Goal: Task Accomplishment & Management: Use online tool/utility

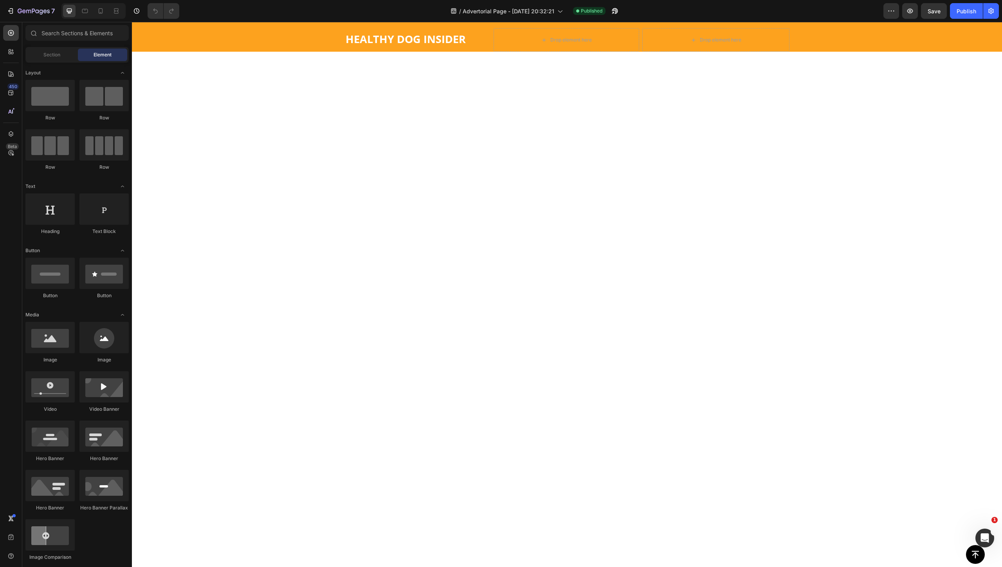
scroll to position [4454, 0]
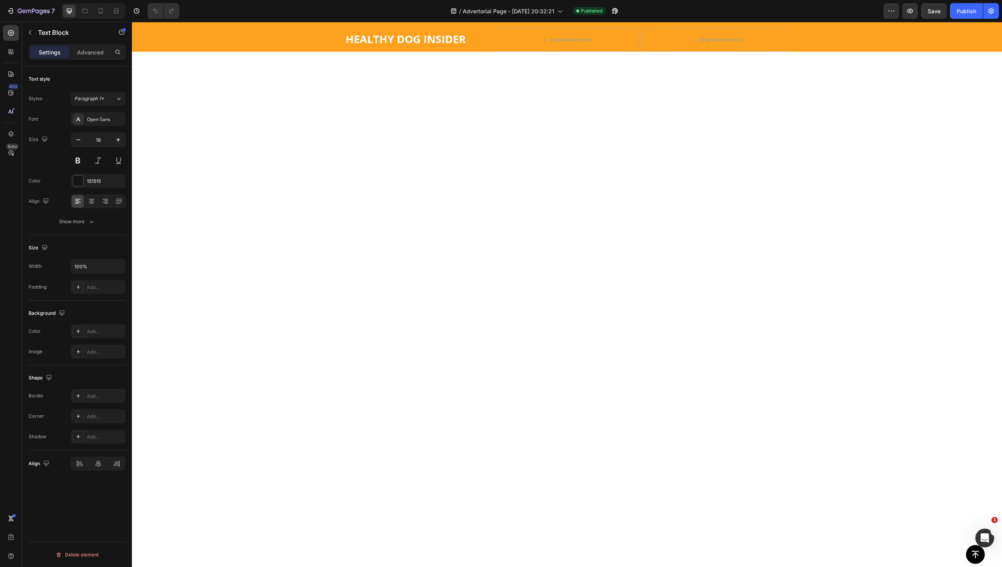
drag, startPoint x: 547, startPoint y: 251, endPoint x: 582, endPoint y: 251, distance: 34.5
click at [664, 239] on icon "Editor contextual toolbar" at bounding box center [661, 236] width 8 height 8
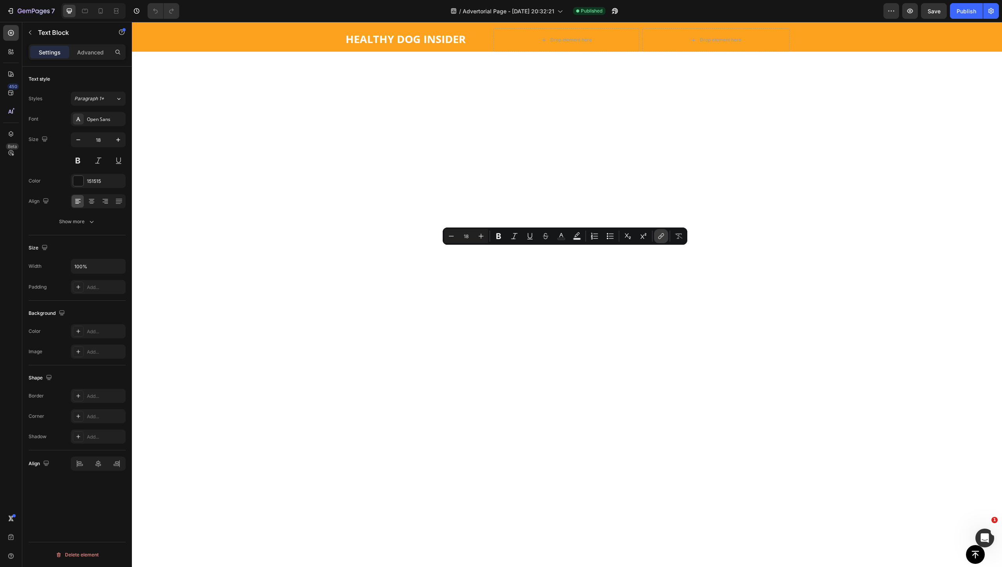
click at [662, 237] on icon "Editor contextual toolbar" at bounding box center [661, 236] width 8 height 8
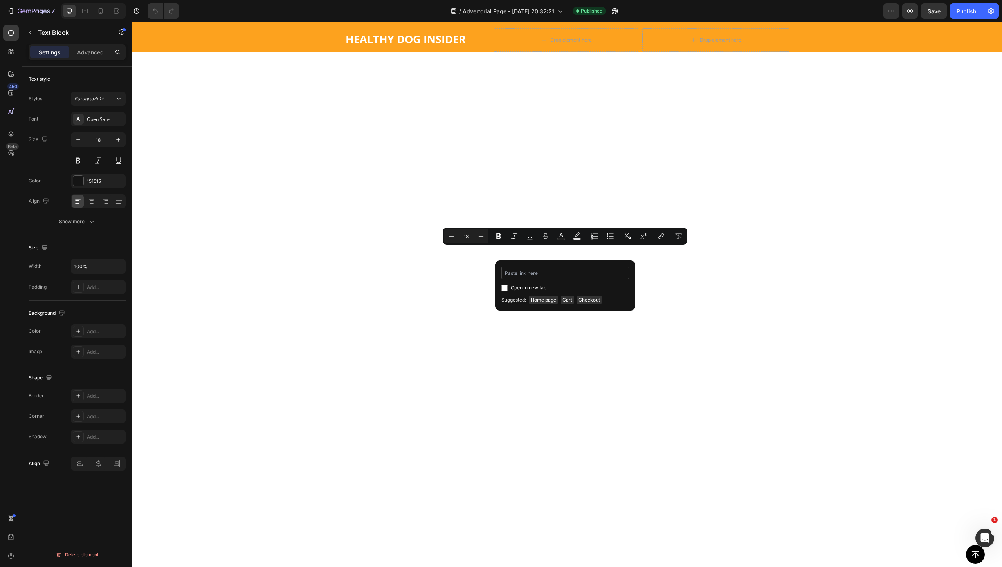
click at [544, 273] on input "Editor contextual toolbar" at bounding box center [566, 273] width 128 height 13
type input "[URL][DOMAIN_NAME]"
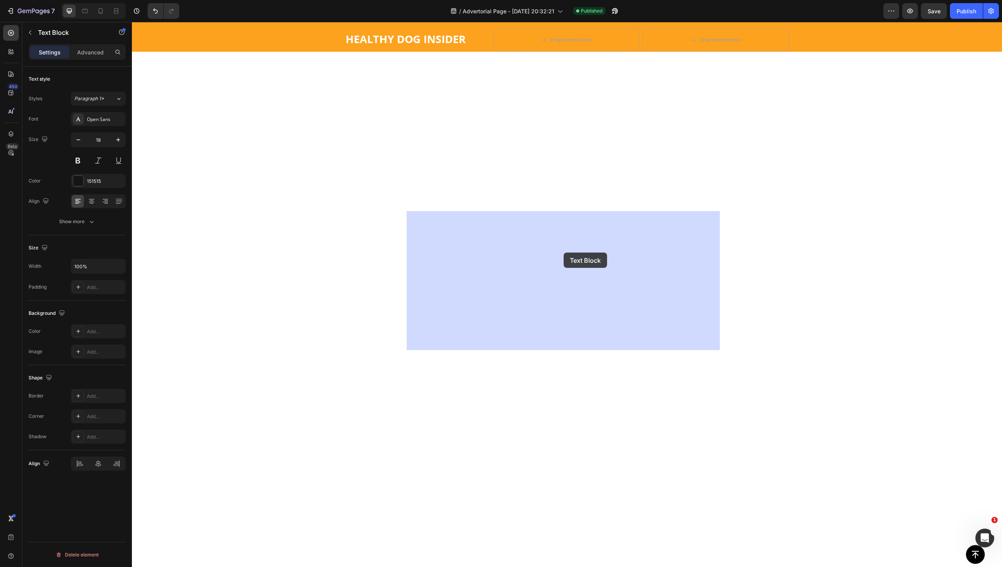
drag, startPoint x: 547, startPoint y: 253, endPoint x: 557, endPoint y: 253, distance: 10.2
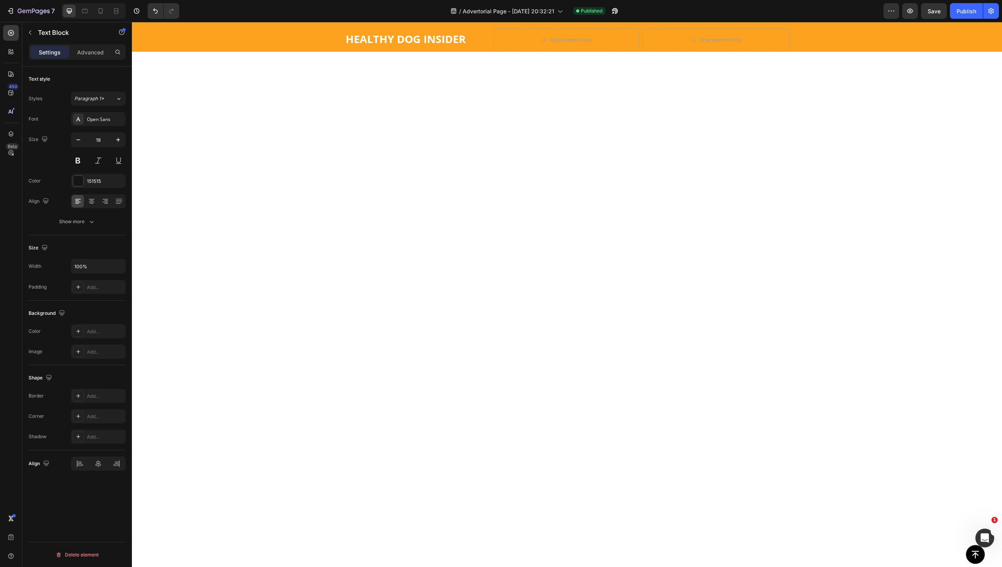
drag, startPoint x: 586, startPoint y: 253, endPoint x: 548, endPoint y: 255, distance: 38.0
click at [560, 239] on rect "Editor contextual toolbar" at bounding box center [562, 239] width 7 height 2
type input "151515"
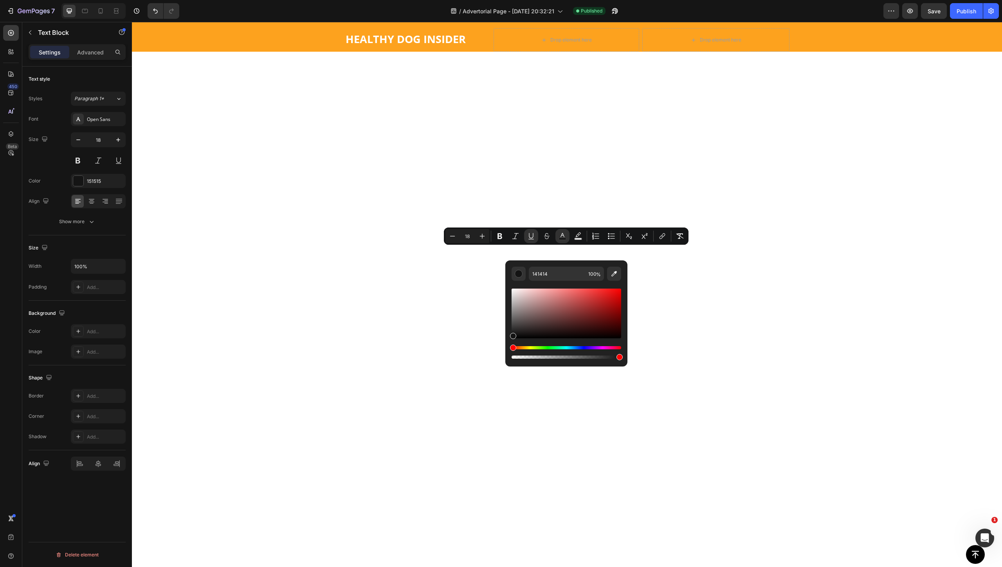
drag, startPoint x: 576, startPoint y: 345, endPoint x: 545, endPoint y: 334, distance: 33.2
click at [584, 347] on div "Hue" at bounding box center [567, 347] width 110 height 3
click at [583, 348] on div "Hue" at bounding box center [567, 347] width 110 height 3
drag, startPoint x: 575, startPoint y: 306, endPoint x: 617, endPoint y: 289, distance: 45.3
click at [617, 289] on div "Editor contextual toolbar" at bounding box center [567, 314] width 110 height 50
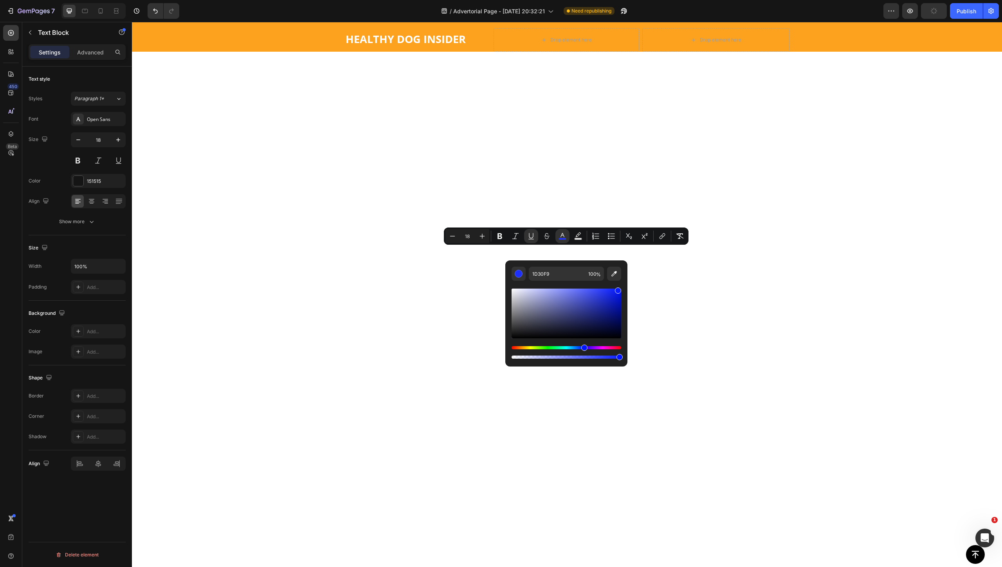
type input "0A1EFC"
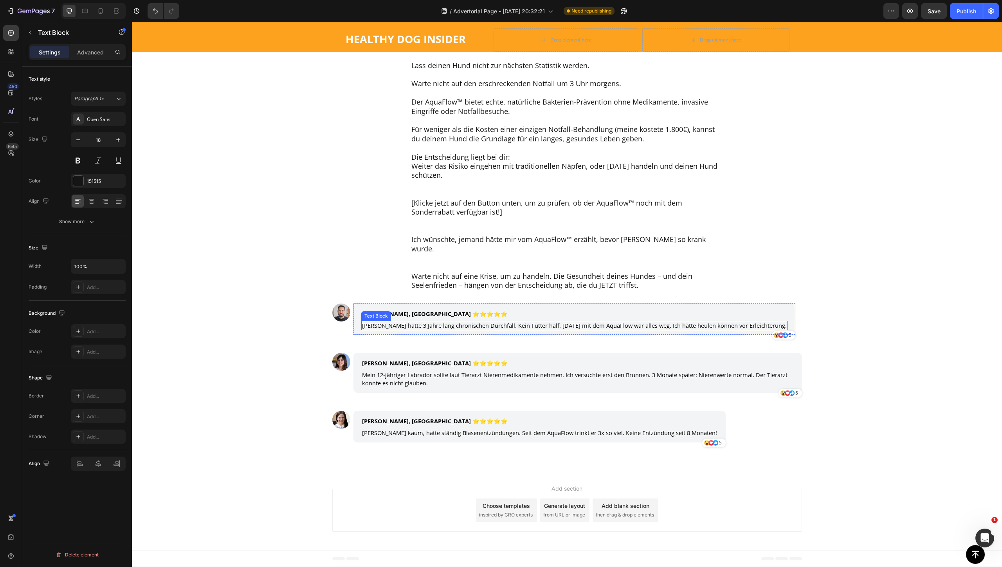
scroll to position [6139, 0]
click at [42, 28] on p "Text Block" at bounding box center [71, 32] width 67 height 9
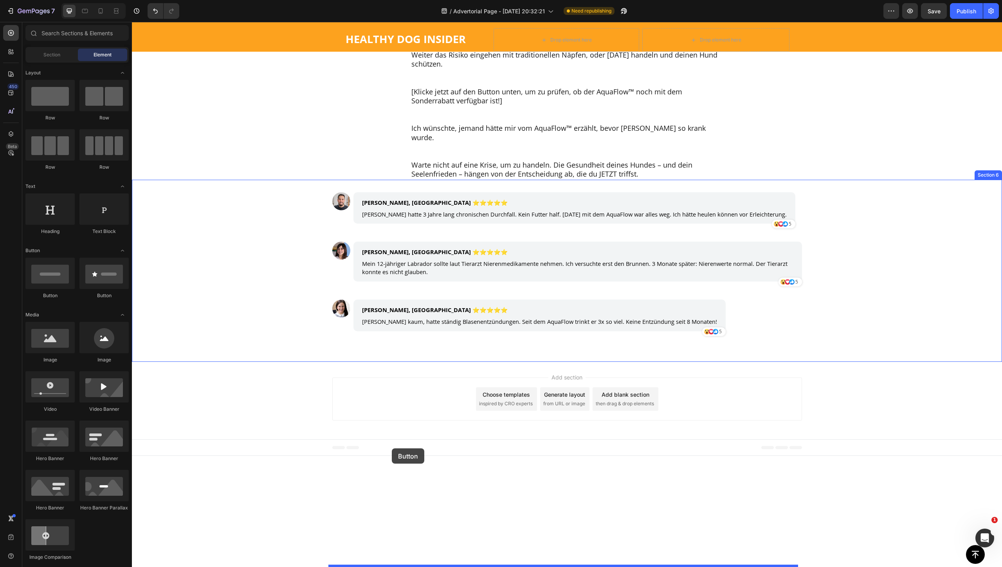
drag, startPoint x: 172, startPoint y: 294, endPoint x: 392, endPoint y: 448, distance: 268.9
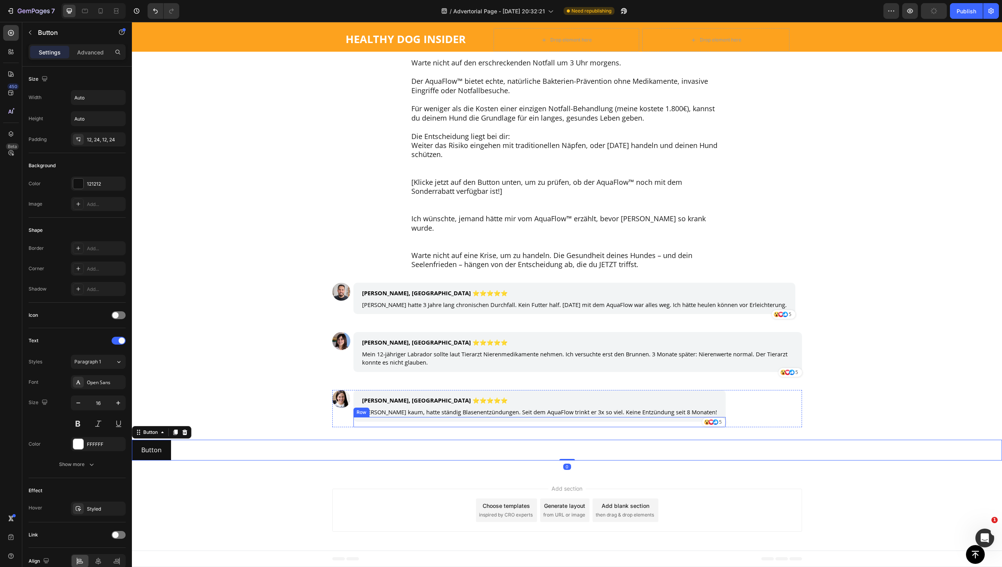
scroll to position [6160, 0]
click at [42, 29] on p "Button" at bounding box center [71, 32] width 67 height 9
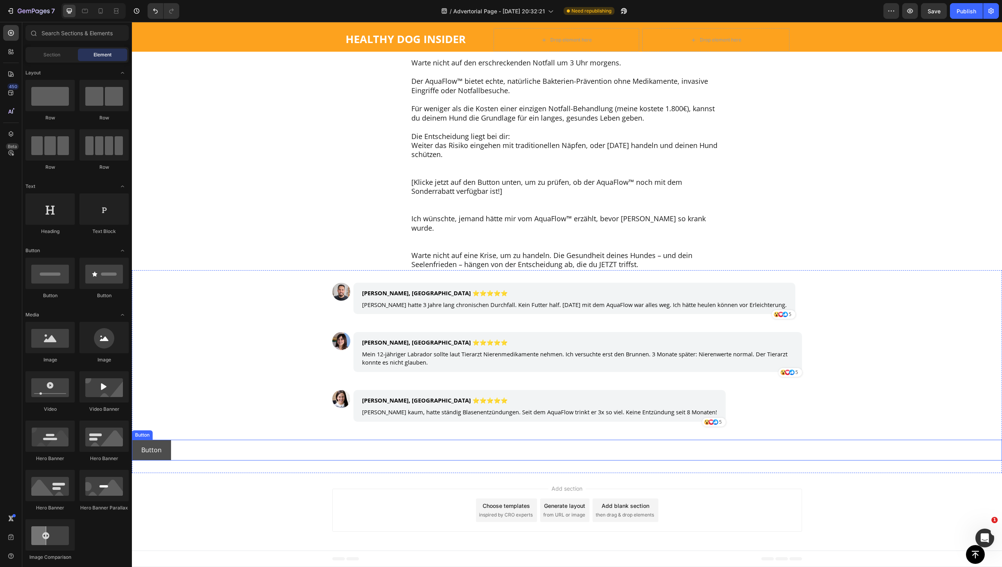
click at [166, 444] on button "Button" at bounding box center [151, 450] width 39 height 21
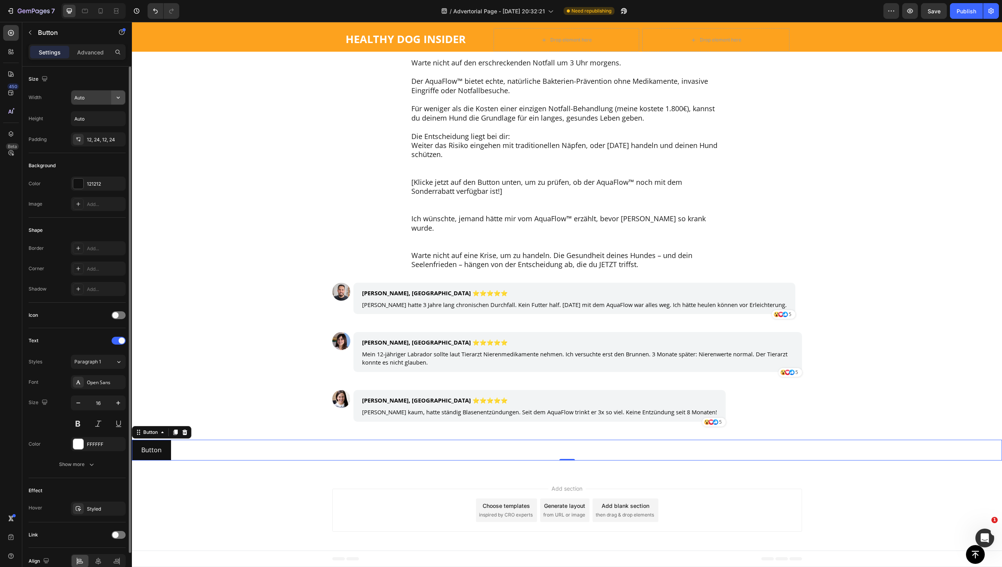
click at [122, 97] on button "button" at bounding box center [118, 97] width 14 height 14
click at [85, 131] on p "Full 100%" at bounding box center [96, 132] width 45 height 7
type input "100%"
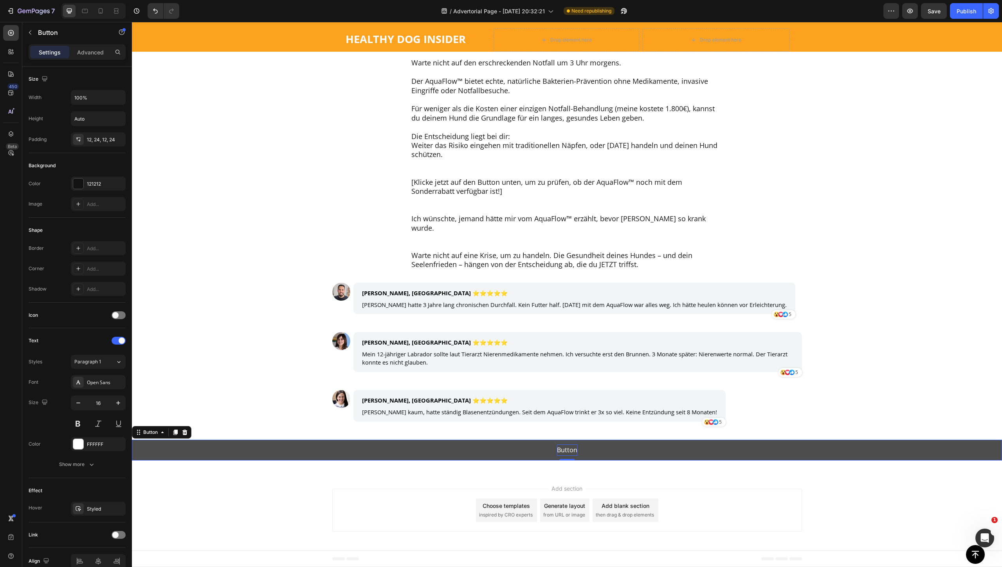
click at [567, 452] on p "Button" at bounding box center [567, 449] width 20 height 11
click at [537, 451] on p "Rabatt anwenden und Verfügbarkeit prüfen" at bounding box center [567, 449] width 129 height 11
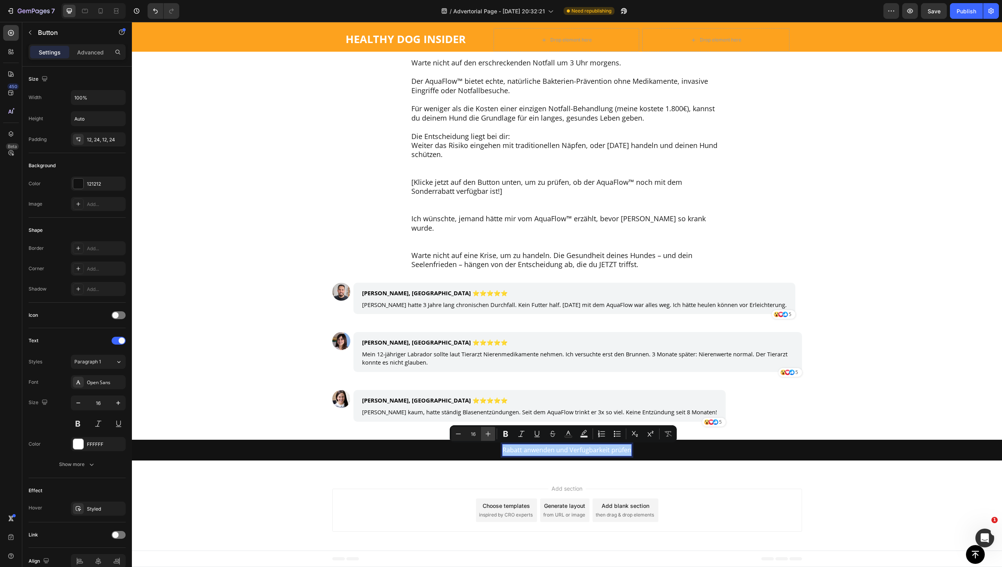
click at [486, 435] on icon "Editor contextual toolbar" at bounding box center [488, 434] width 8 height 8
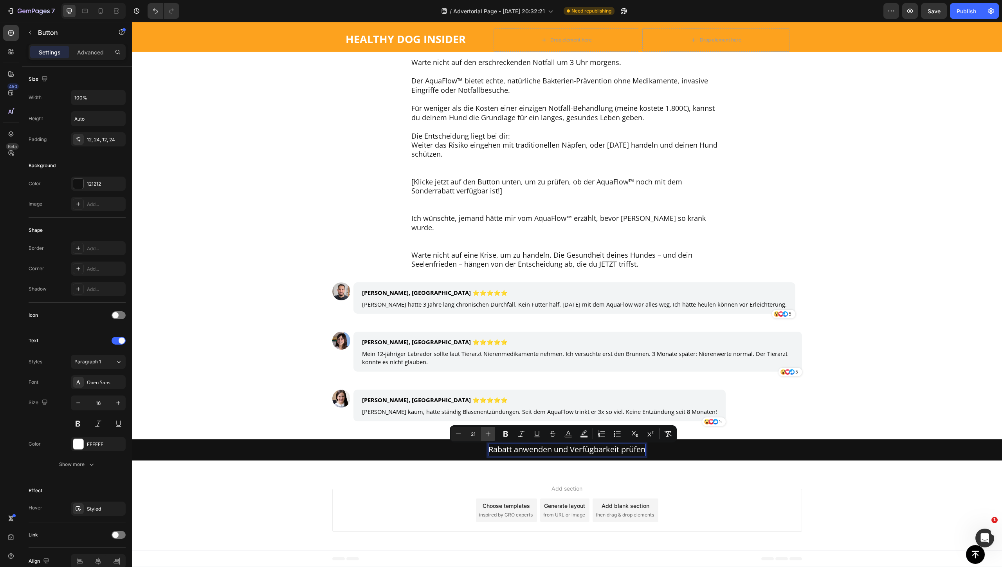
click at [486, 435] on icon "Editor contextual toolbar" at bounding box center [488, 434] width 8 height 8
click at [487, 435] on icon "Editor contextual toolbar" at bounding box center [488, 434] width 8 height 8
type input "25"
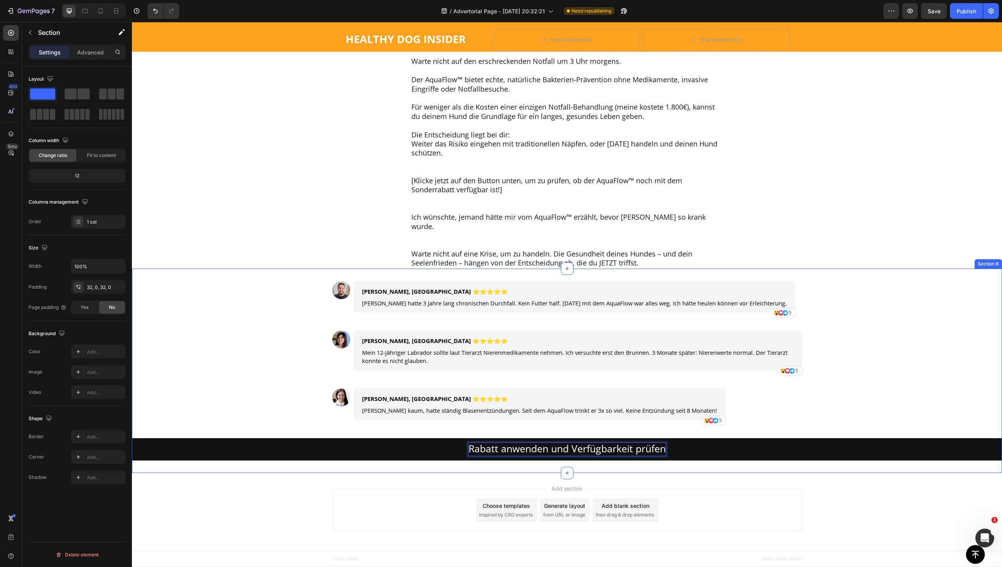
click at [392, 275] on div "Image [PERSON_NAME], [GEOGRAPHIC_DATA] ⭐⭐⭐⭐⭐ Text Block Bella hatte 3 Jahre lan…" at bounding box center [567, 371] width 870 height 204
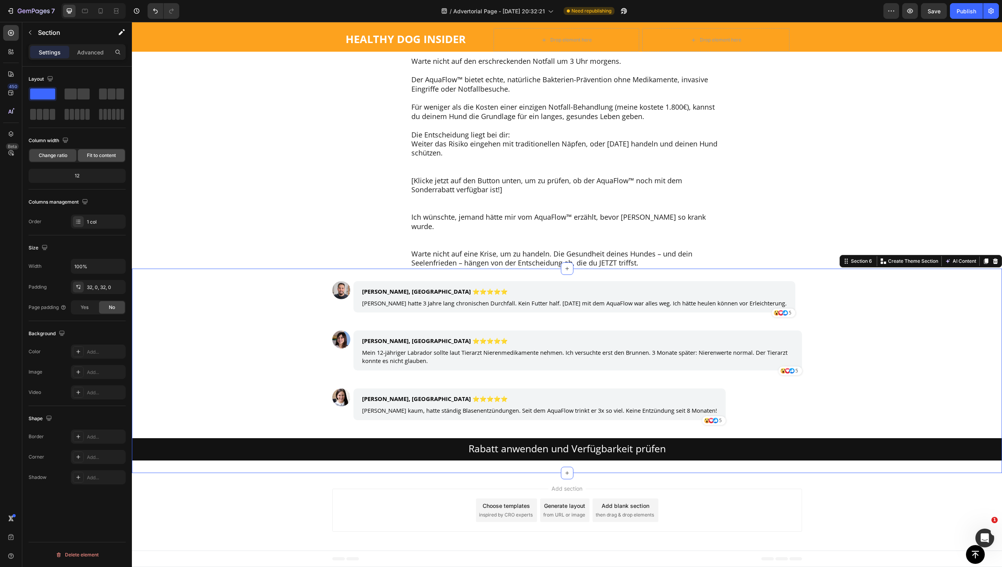
click at [92, 152] on span "Fit to content" at bounding box center [101, 155] width 29 height 7
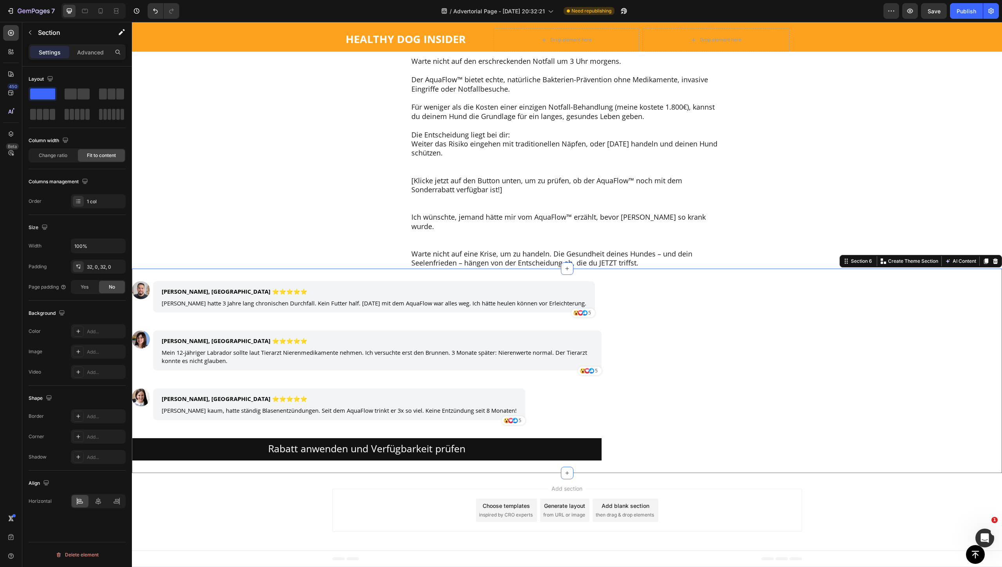
click at [92, 152] on span "Fit to content" at bounding box center [101, 155] width 29 height 7
click at [63, 152] on span "Change ratio" at bounding box center [53, 155] width 29 height 7
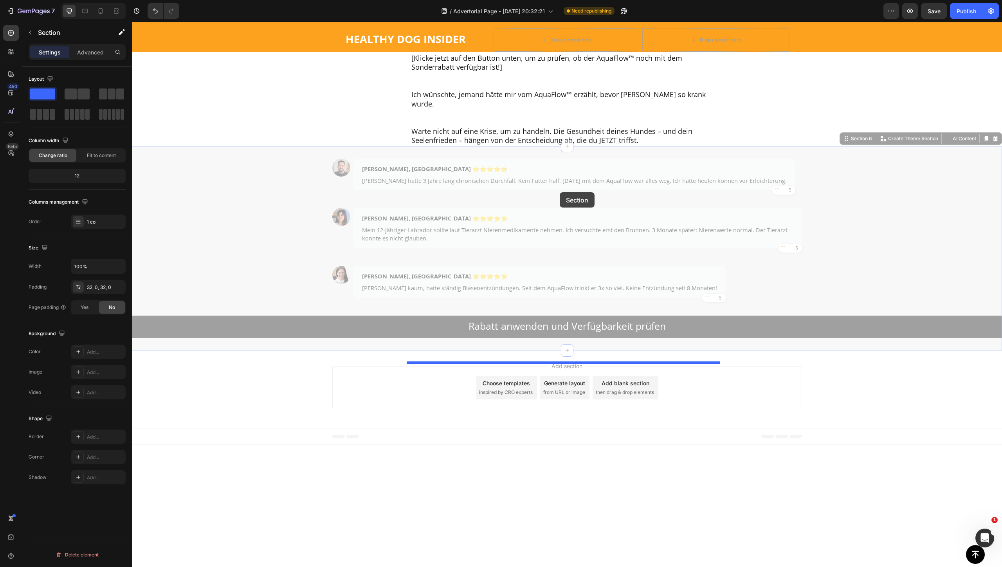
drag, startPoint x: 274, startPoint y: 281, endPoint x: 560, endPoint y: 192, distance: 299.6
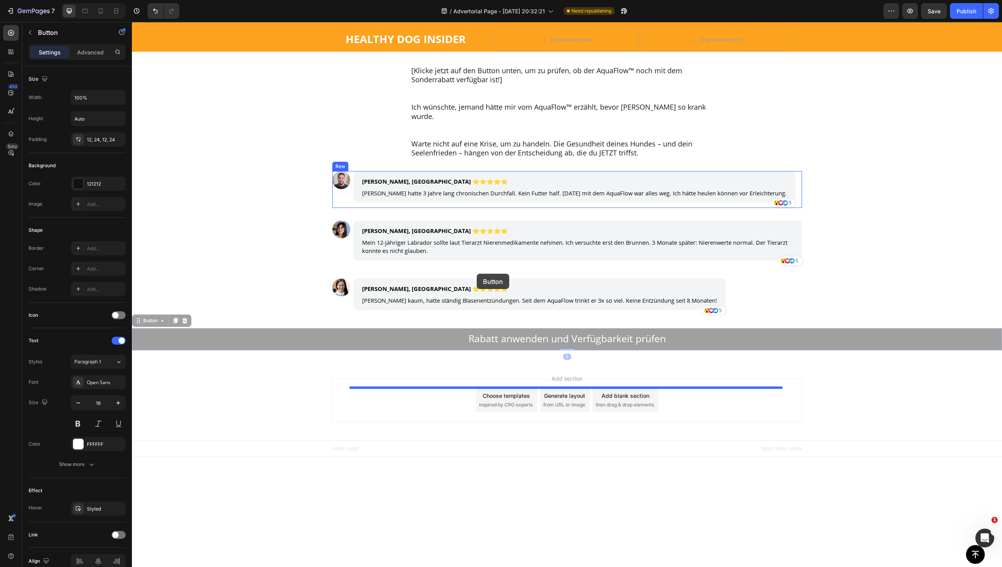
drag, startPoint x: 394, startPoint y: 456, endPoint x: 477, endPoint y: 274, distance: 200.5
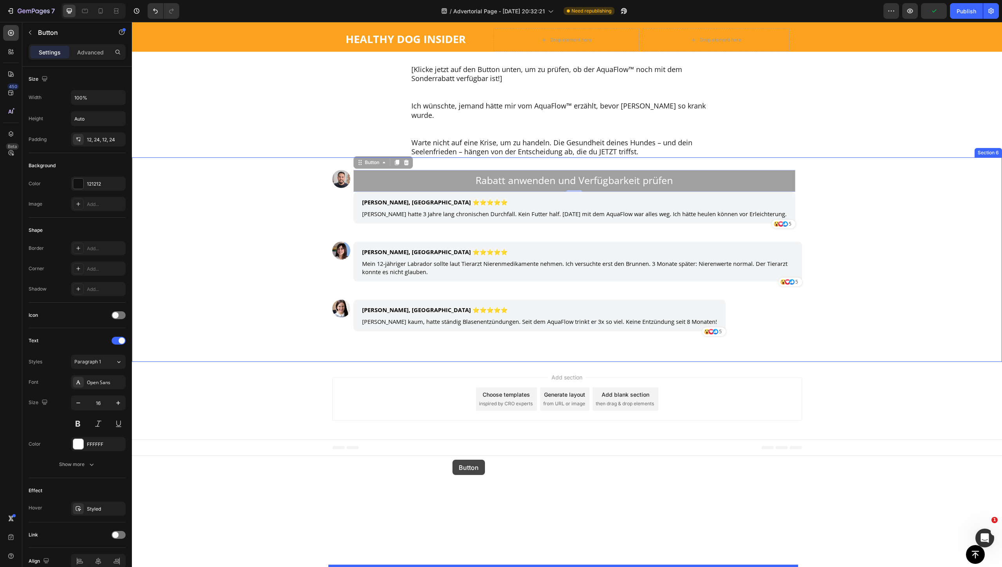
drag, startPoint x: 448, startPoint y: 293, endPoint x: 453, endPoint y: 460, distance: 166.5
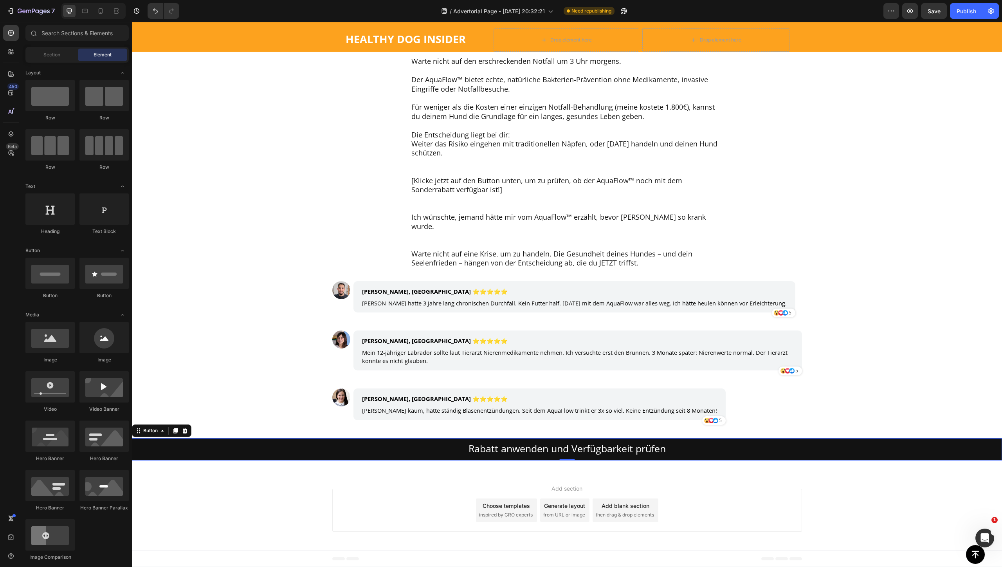
click at [766, 510] on div "Add section Choose templates inspired by CRO experts Generate layout from URL o…" at bounding box center [567, 510] width 470 height 43
click at [503, 505] on div "Choose templates" at bounding box center [506, 506] width 47 height 8
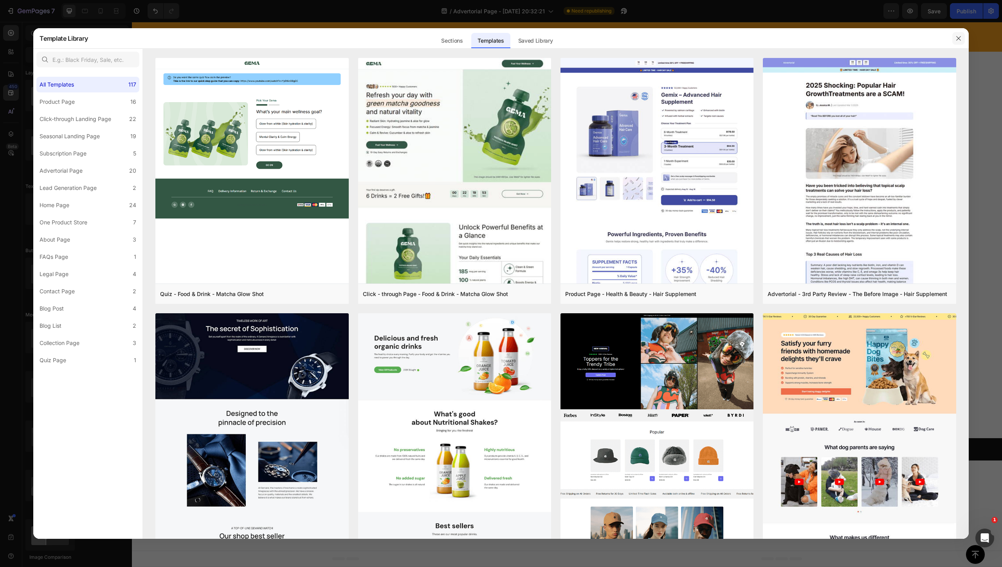
click at [961, 42] on button "button" at bounding box center [959, 38] width 13 height 13
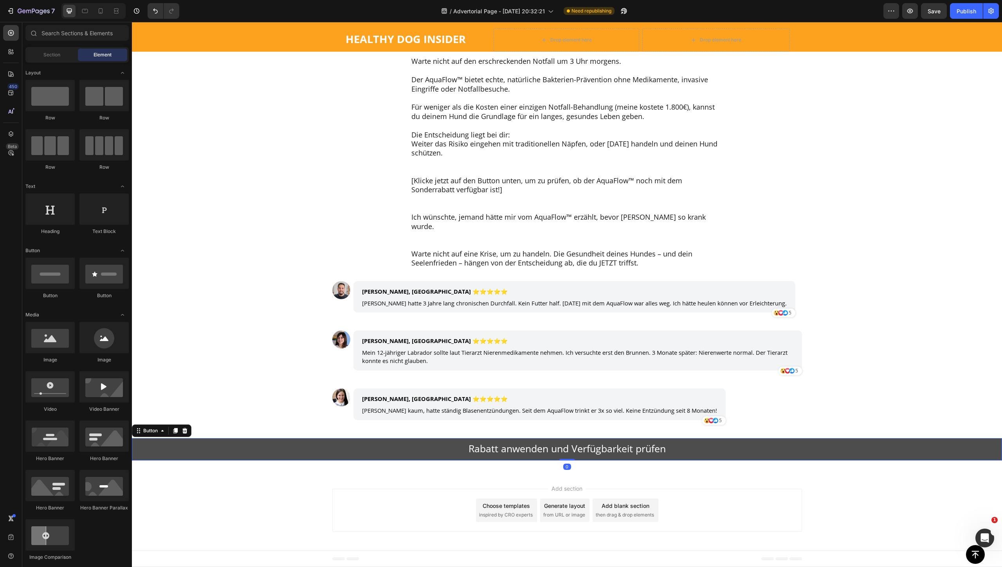
click at [196, 454] on button "Rabatt anwenden und Verfügbarkeit prüfen" at bounding box center [567, 449] width 870 height 22
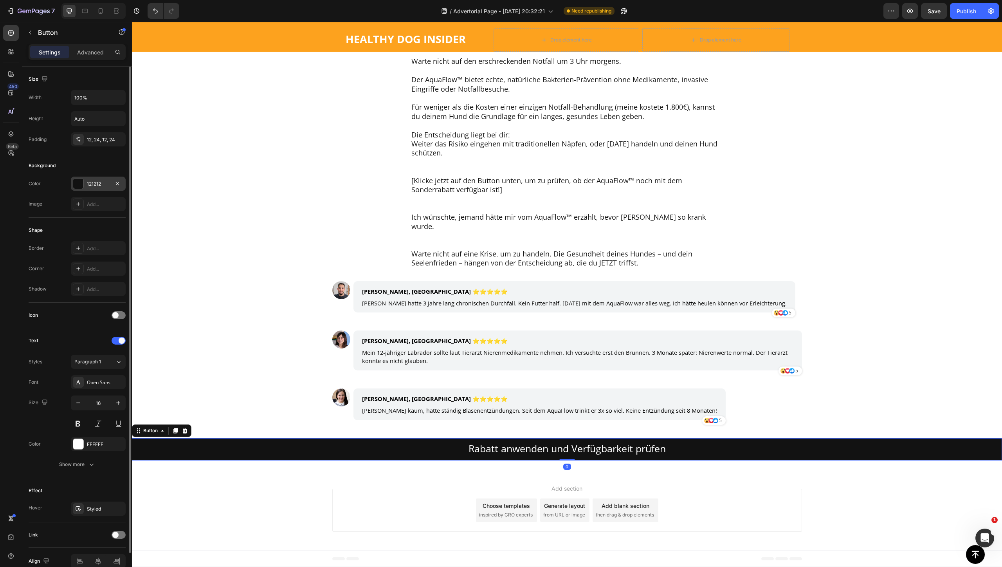
click at [74, 187] on div at bounding box center [78, 184] width 10 height 10
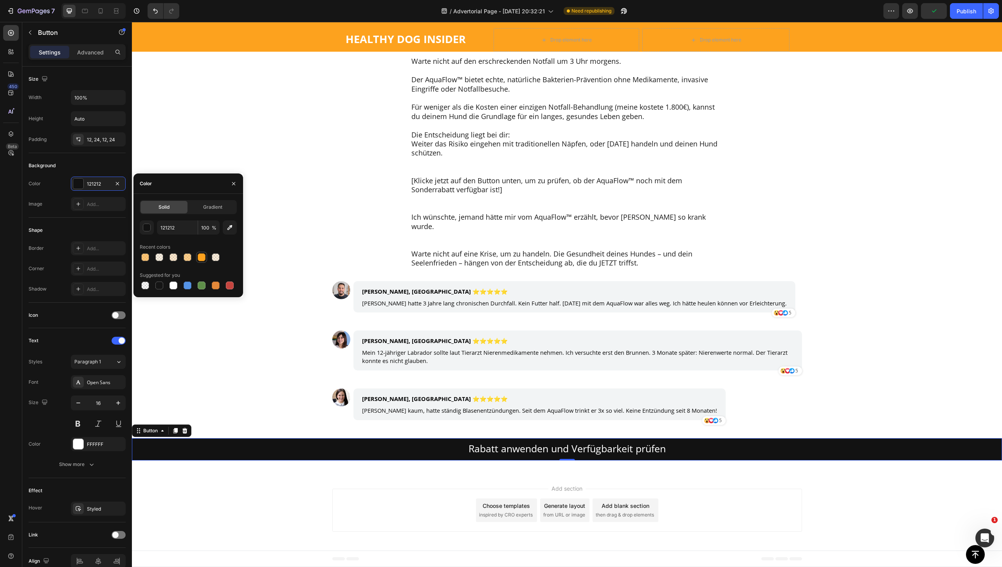
click at [204, 256] on div at bounding box center [202, 257] width 8 height 8
type input "FDA21E"
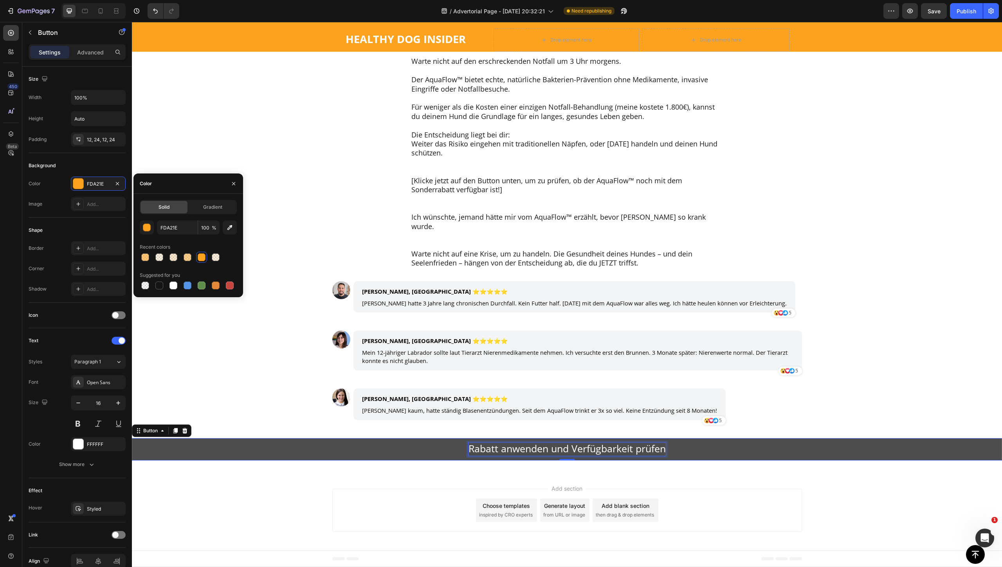
click at [479, 449] on span "Rabatt anwenden und Verfügbarkeit prüfen" at bounding box center [567, 448] width 197 height 13
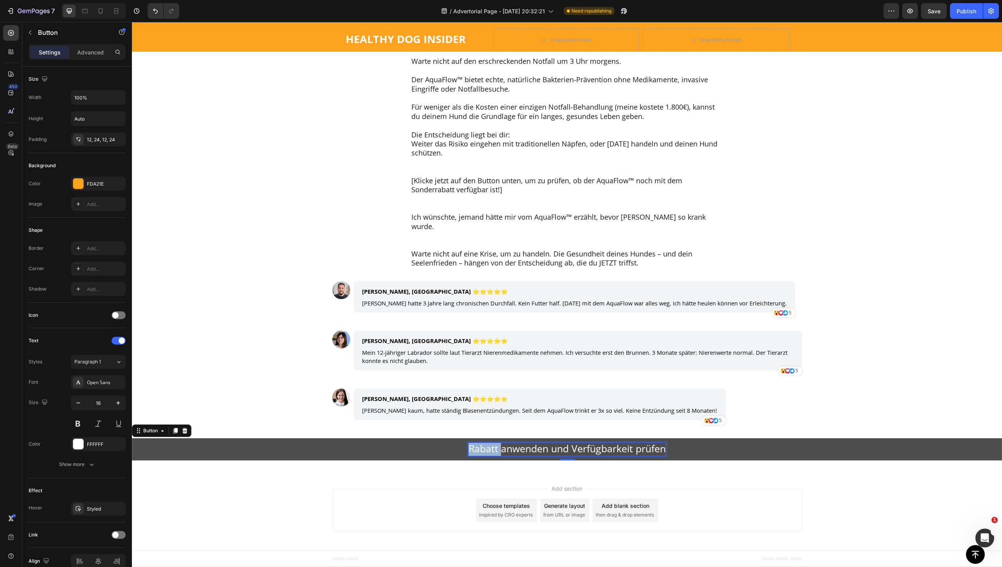
click at [479, 449] on span "Rabatt anwenden und Verfügbarkeit prüfen" at bounding box center [567, 448] width 197 height 13
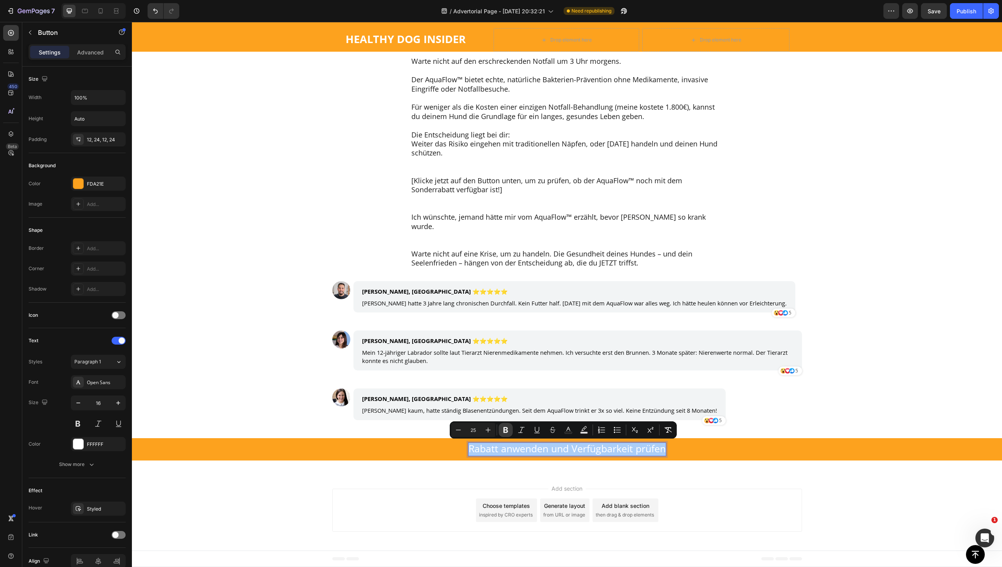
click at [504, 429] on icon "Editor contextual toolbar" at bounding box center [506, 430] width 8 height 8
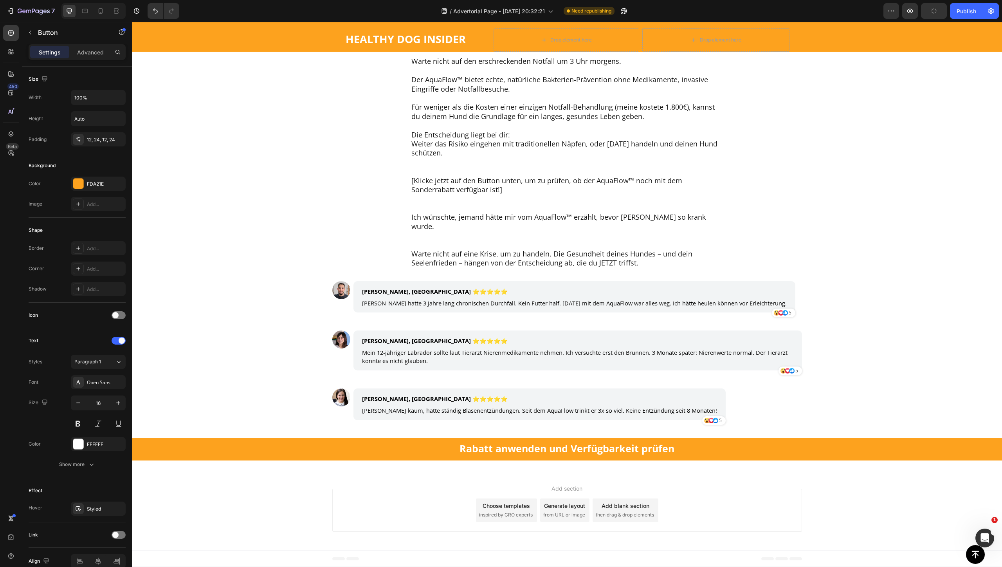
click at [437, 488] on div "Add section Choose templates inspired by CRO experts Generate layout from URL o…" at bounding box center [567, 512] width 870 height 78
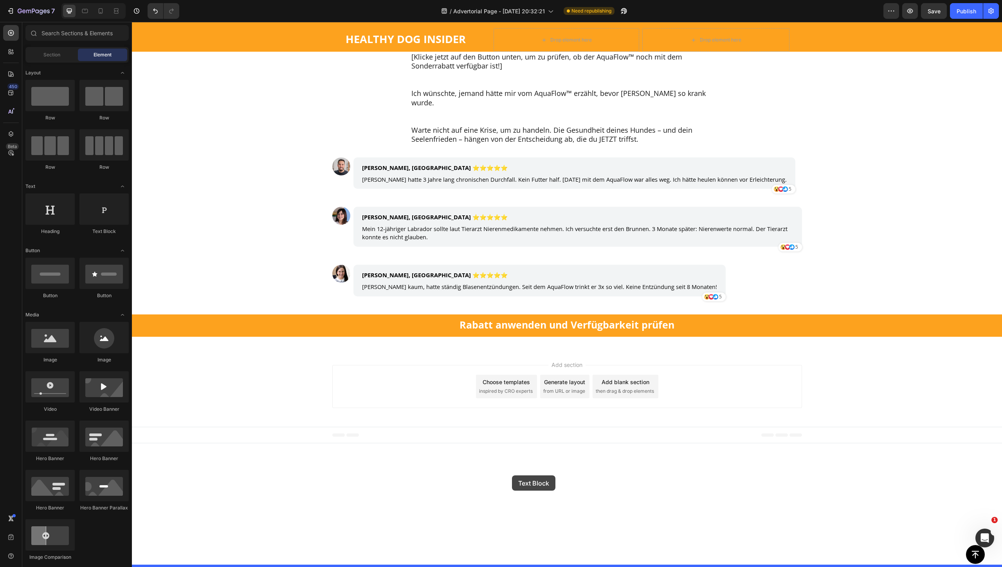
drag, startPoint x: 231, startPoint y: 246, endPoint x: 512, endPoint y: 475, distance: 362.7
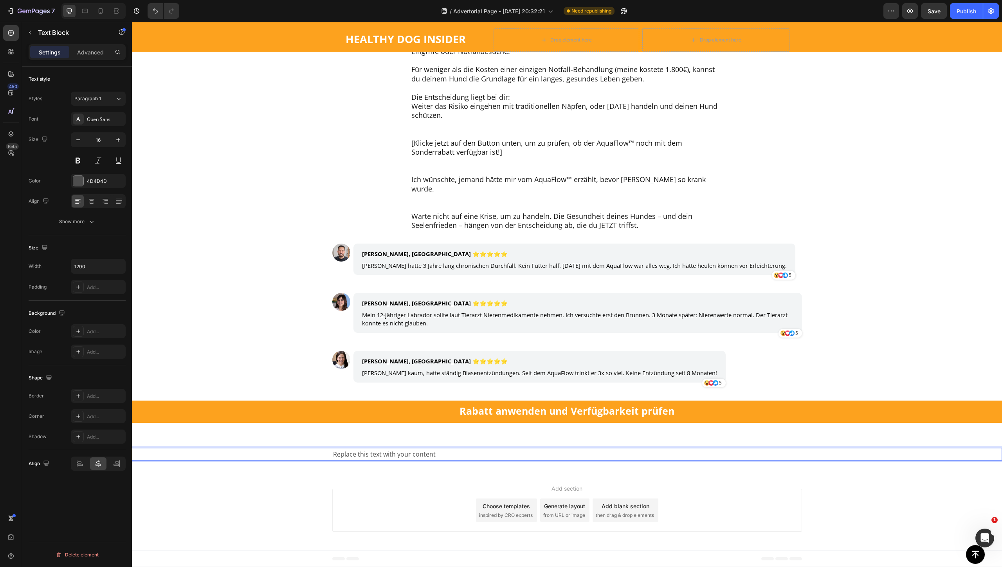
click at [470, 461] on div "Replace this text with your content" at bounding box center [567, 454] width 470 height 13
click at [470, 460] on p "Replace this text with your content" at bounding box center [567, 454] width 468 height 11
drag, startPoint x: 368, startPoint y: 489, endPoint x: 454, endPoint y: 473, distance: 87.3
click at [454, 473] on div "Klicken Sie auf den Link oben, um zu sehen, ob Dr. Pfoten noch immer einen Raba…" at bounding box center [567, 454] width 870 height 38
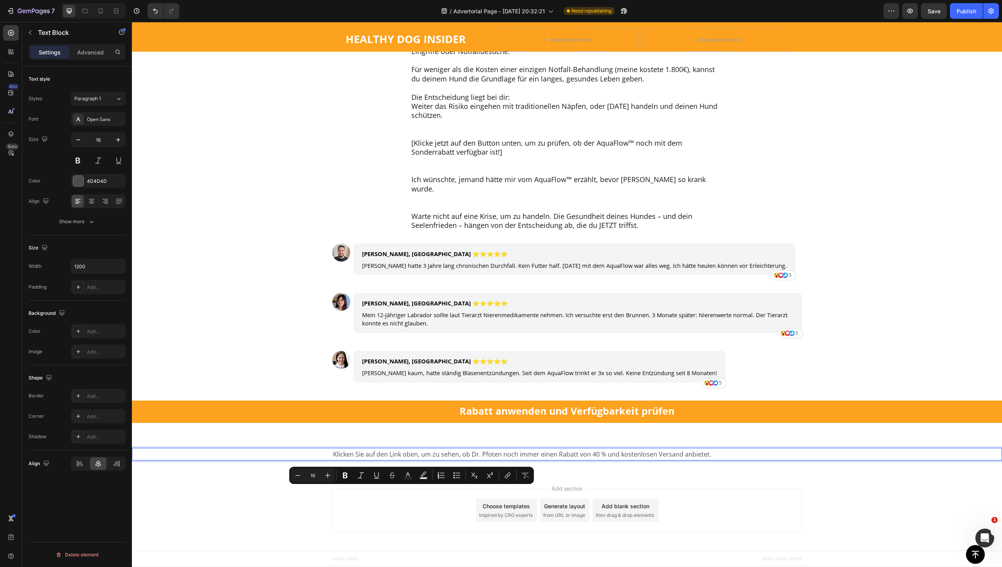
click at [497, 460] on p "Klicken Sie auf den Link oben, um zu sehen, ob Dr. Pfoten noch immer einen Raba…" at bounding box center [567, 454] width 468 height 11
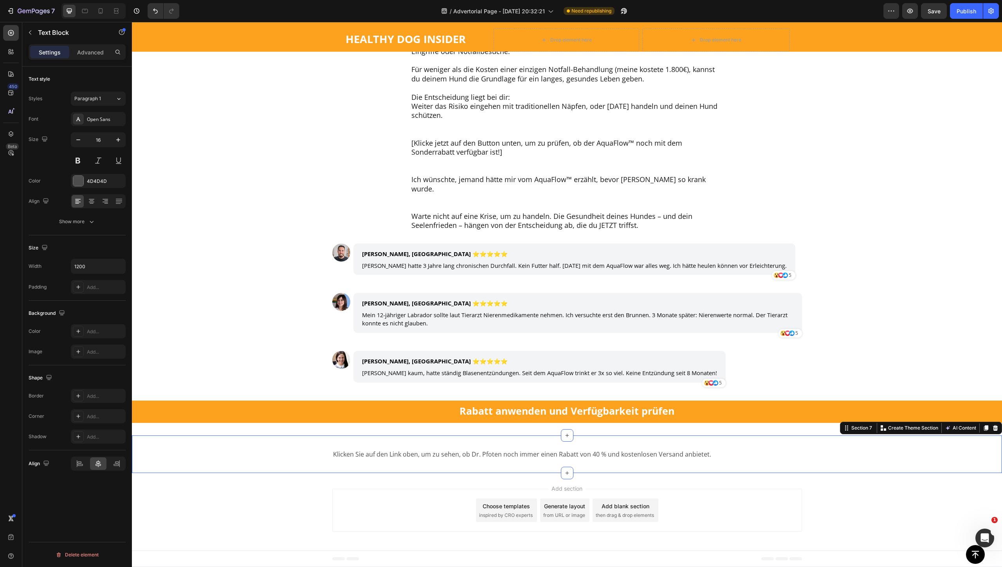
click at [460, 473] on div "Klicken Sie auf den Link oben, um zu sehen, ob Dr. Pfoten noch immer einen Raba…" at bounding box center [567, 454] width 870 height 38
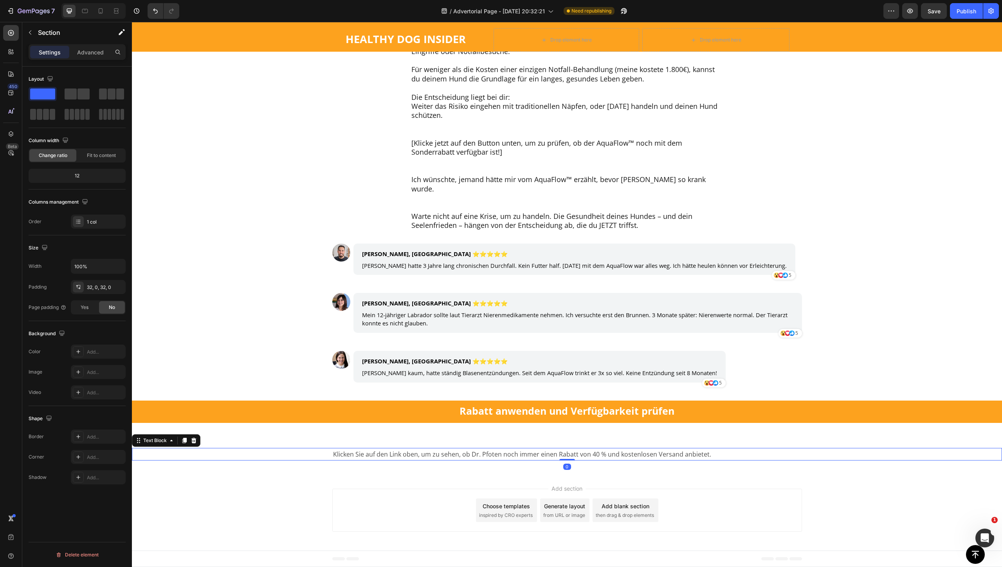
click at [473, 460] on p "Klicken Sie auf den Link oben, um zu sehen, ob Dr. Pfoten noch immer einen Raba…" at bounding box center [567, 454] width 468 height 11
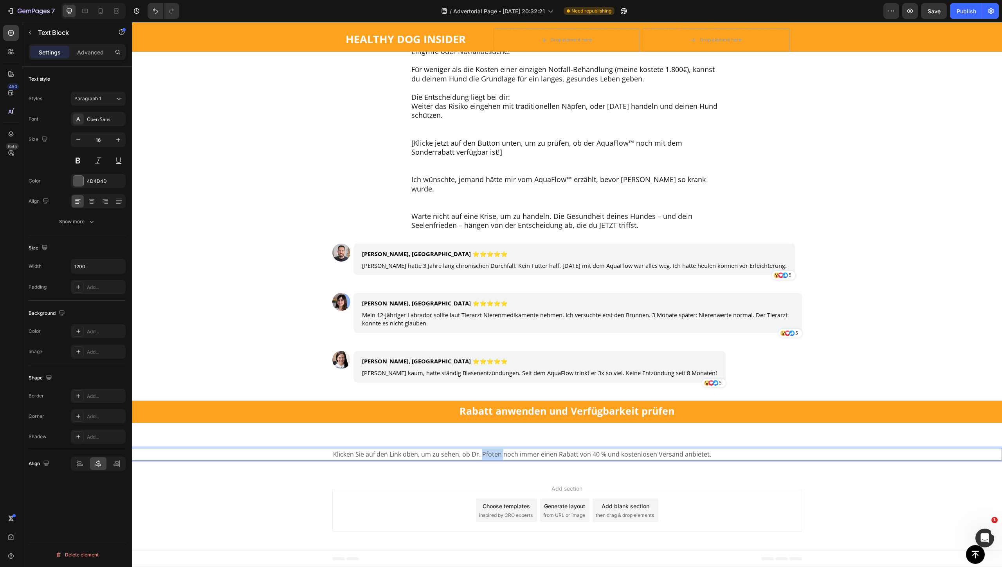
click at [484, 460] on p "Klicken Sie auf den Link oben, um zu sehen, ob Dr. Pfoten noch immer einen Raba…" at bounding box center [567, 454] width 468 height 11
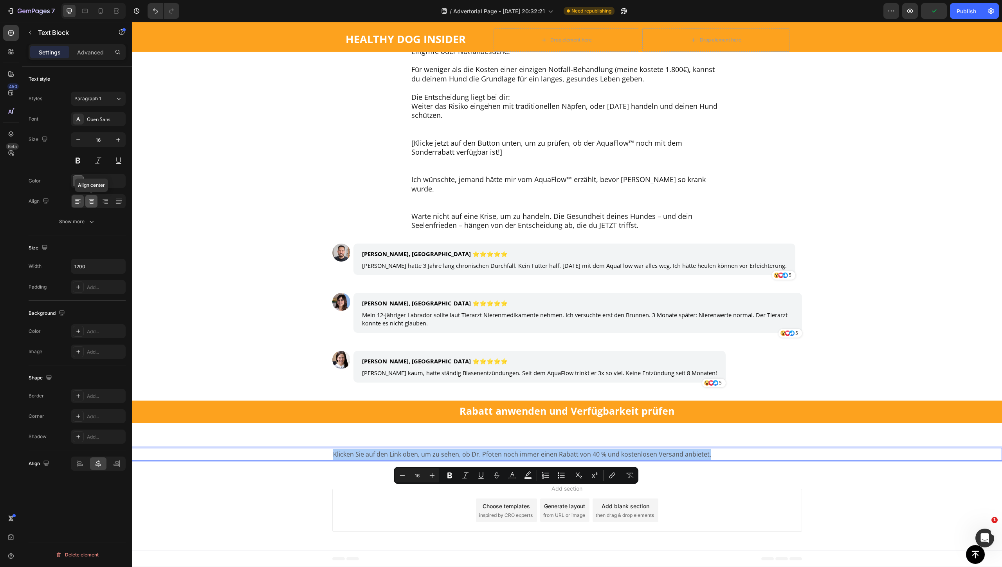
click at [94, 202] on icon at bounding box center [92, 201] width 8 height 8
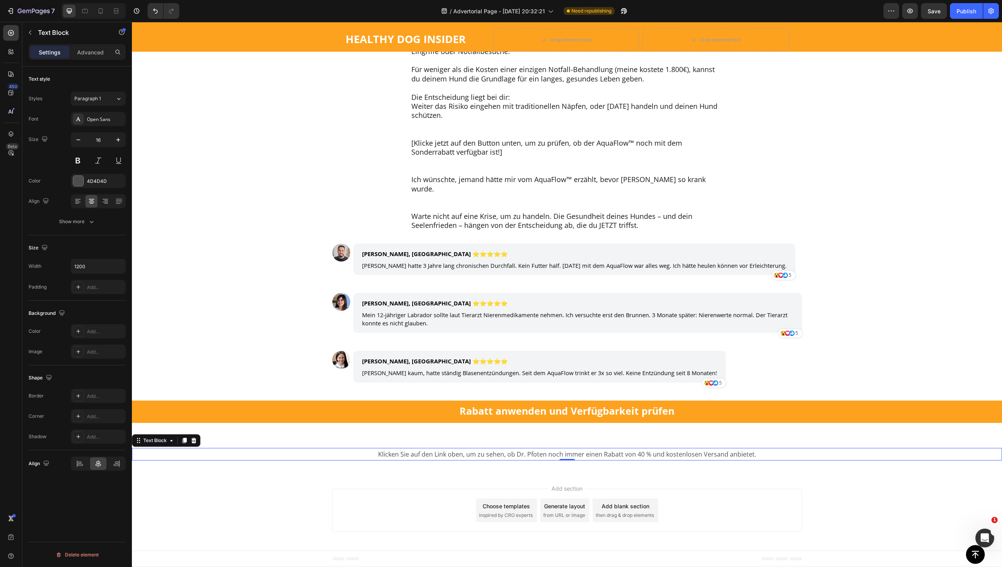
click at [515, 460] on p "Klicken Sie auf den Link oben, um zu sehen, ob Dr. Pfoten noch immer einen Raba…" at bounding box center [567, 454] width 468 height 11
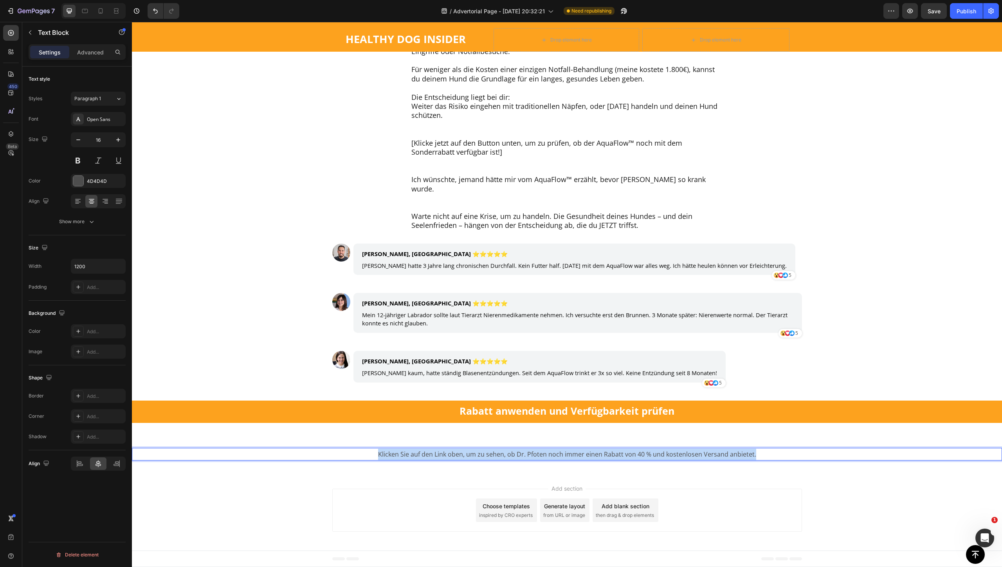
click at [515, 460] on p "Klicken Sie auf den Link oben, um zu sehen, ob Dr. Pfoten noch immer einen Raba…" at bounding box center [567, 454] width 468 height 11
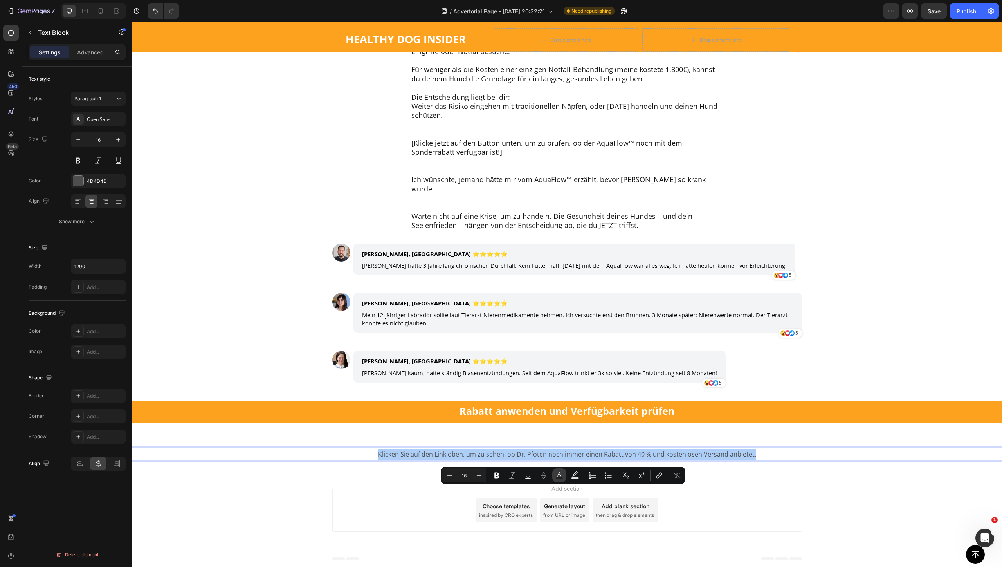
click at [558, 475] on icon "Editor contextual toolbar" at bounding box center [560, 474] width 4 height 4
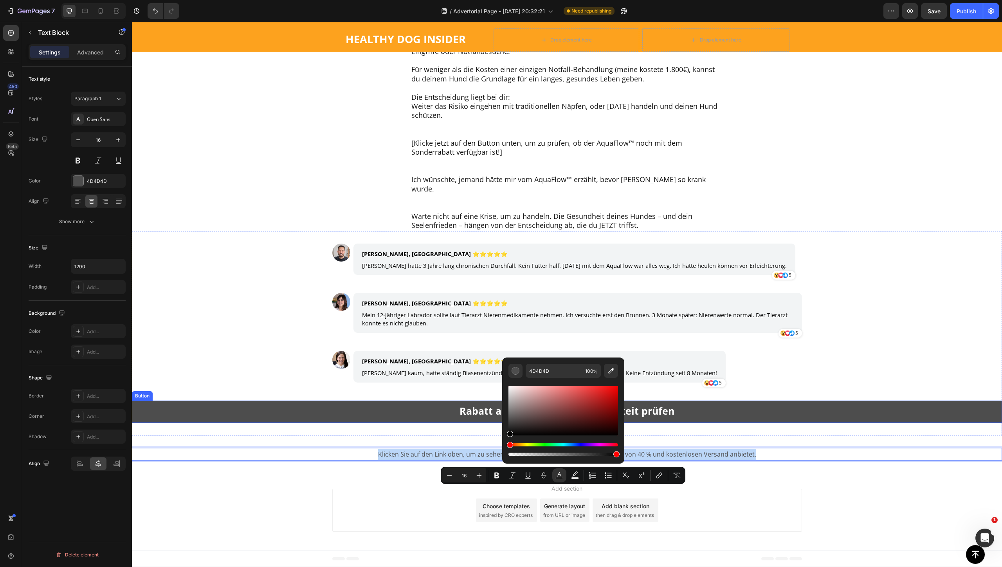
type input "000000"
drag, startPoint x: 640, startPoint y: 459, endPoint x: 500, endPoint y: 442, distance: 141.6
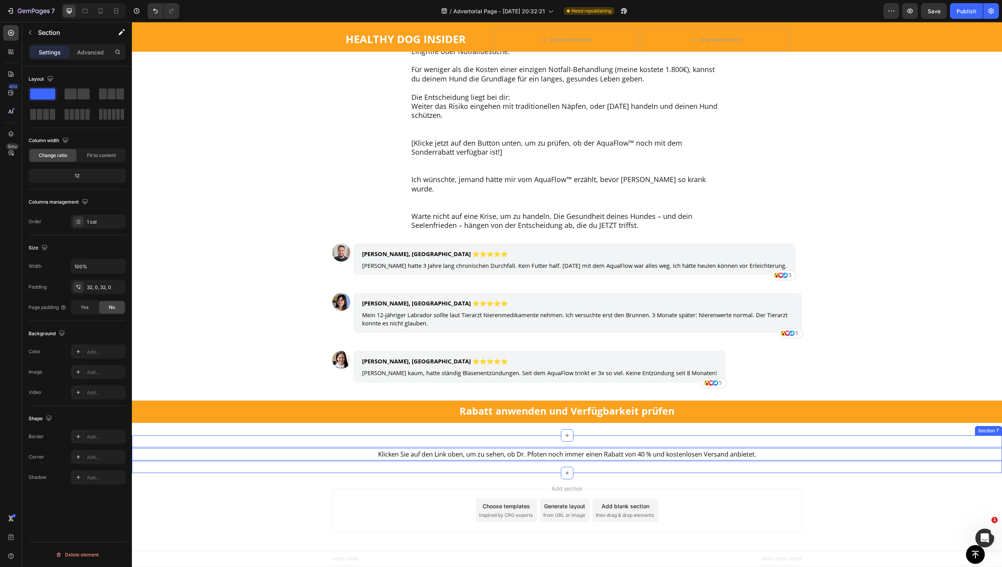
click at [462, 473] on div "Klicken Sie auf den Link oben, um zu sehen, ob Dr. Pfoten noch immer einen Raba…" at bounding box center [567, 454] width 870 height 38
click at [478, 459] on span "Klicken Sie auf den Link oben, um zu sehen, ob Dr. Pfoten noch immer einen Raba…" at bounding box center [567, 454] width 378 height 9
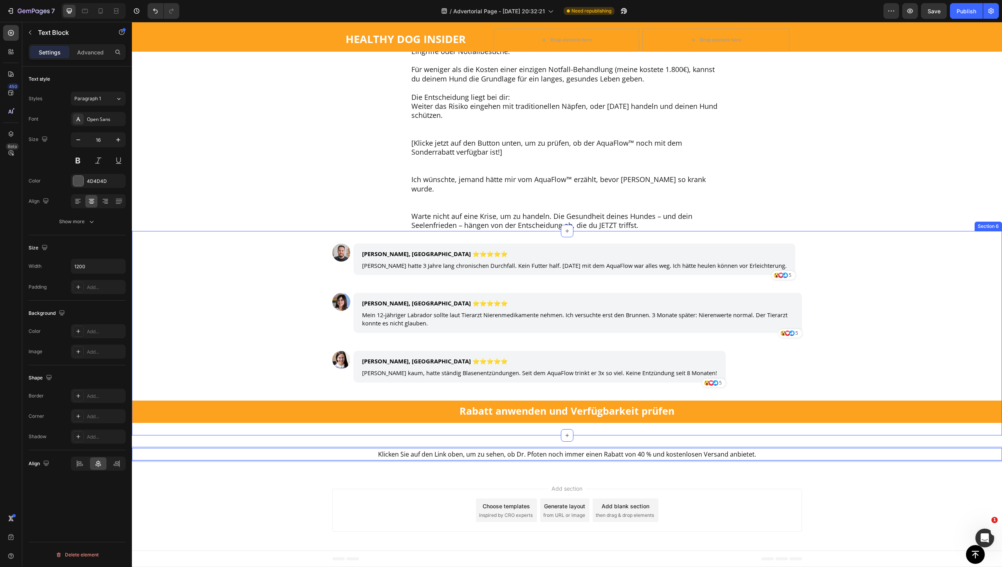
drag, startPoint x: 486, startPoint y: 492, endPoint x: 496, endPoint y: 463, distance: 30.8
drag, startPoint x: 564, startPoint y: 475, endPoint x: 562, endPoint y: 491, distance: 16.2
click at [562, 473] on div "Klicken Sie auf den Link oben, um zu sehen, ob Dr. Pfoten noch immer einen Raba…" at bounding box center [567, 454] width 870 height 38
drag, startPoint x: 563, startPoint y: 497, endPoint x: 561, endPoint y: 484, distance: 13.2
click at [561, 473] on div "Klicken Sie auf den Link oben, um zu sehen, ob Dr. Pfoten noch immer einen Raba…" at bounding box center [567, 454] width 870 height 38
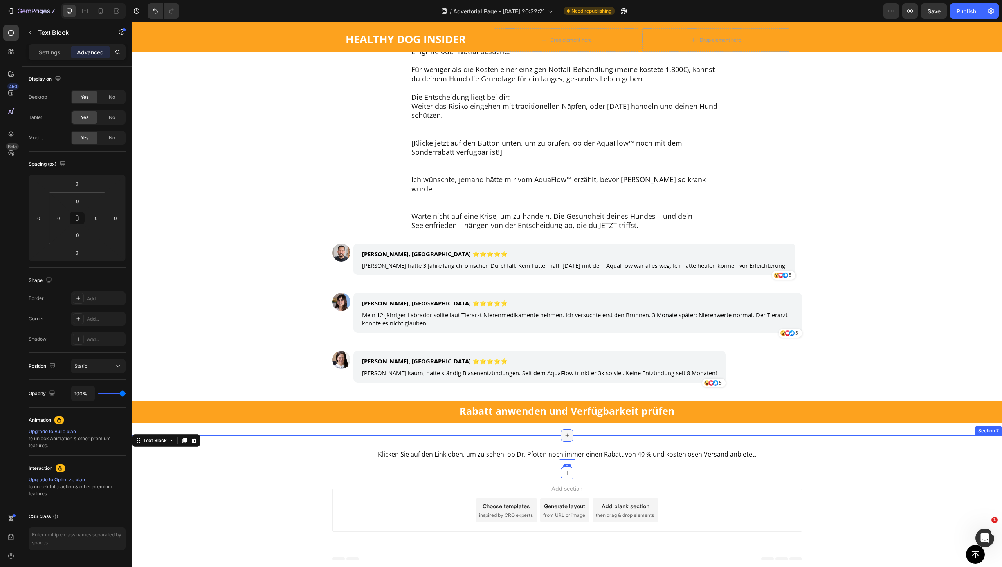
click at [561, 442] on div at bounding box center [567, 435] width 13 height 13
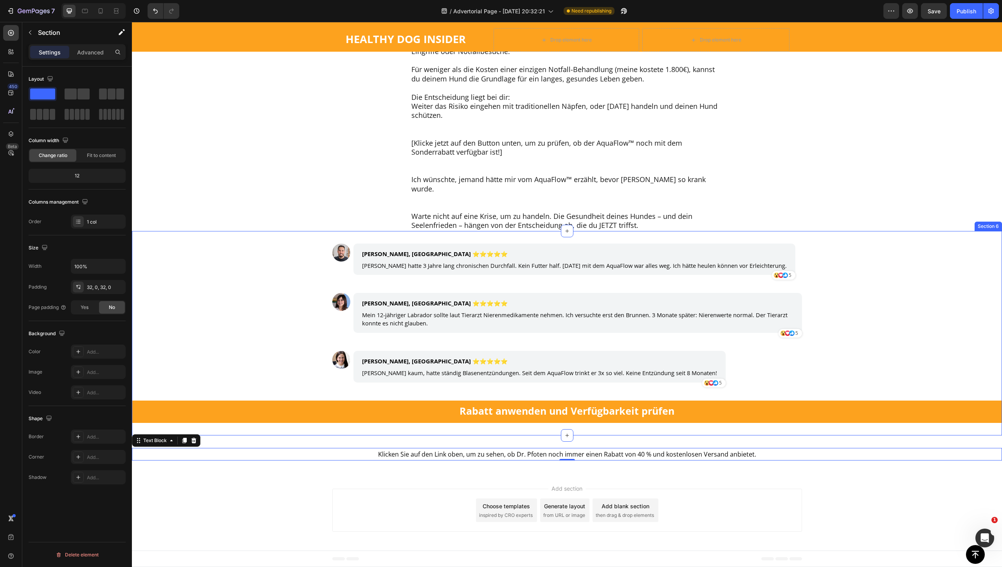
click at [501, 435] on div "Image [PERSON_NAME], [GEOGRAPHIC_DATA] ⭐⭐⭐⭐⭐ Text Block Bella hatte 3 Jahre lan…" at bounding box center [567, 333] width 870 height 204
click at [480, 473] on div "Klicken Sie auf den Link oben, um zu sehen, ob Dr. Pfoten noch immer einen Raba…" at bounding box center [567, 454] width 870 height 38
click at [473, 473] on div "Klicken Sie auf den Link oben, um zu sehen, ob Dr. Pfoten noch immer einen Raba…" at bounding box center [567, 454] width 870 height 38
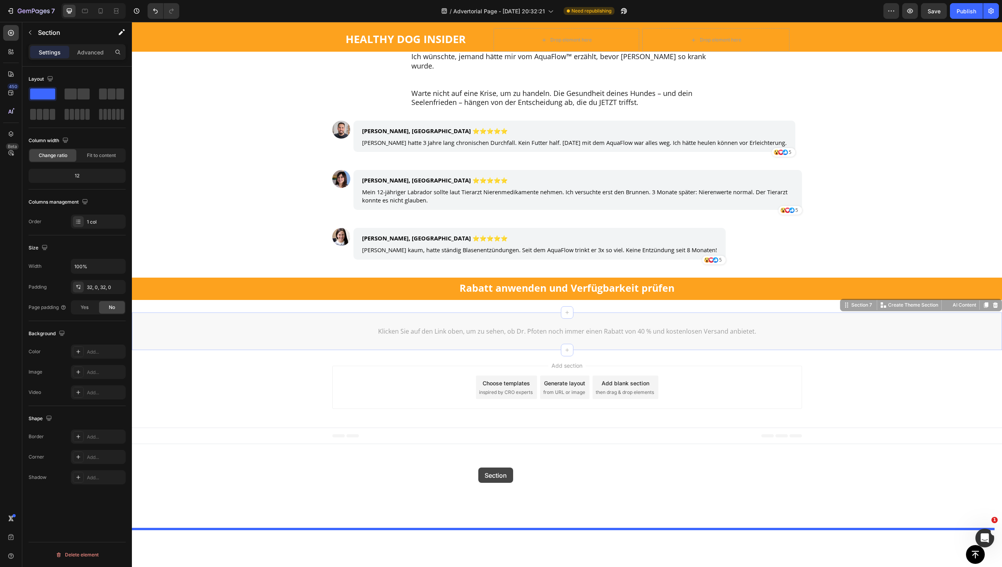
drag, startPoint x: 473, startPoint y: 479, endPoint x: 478, endPoint y: 468, distance: 12.8
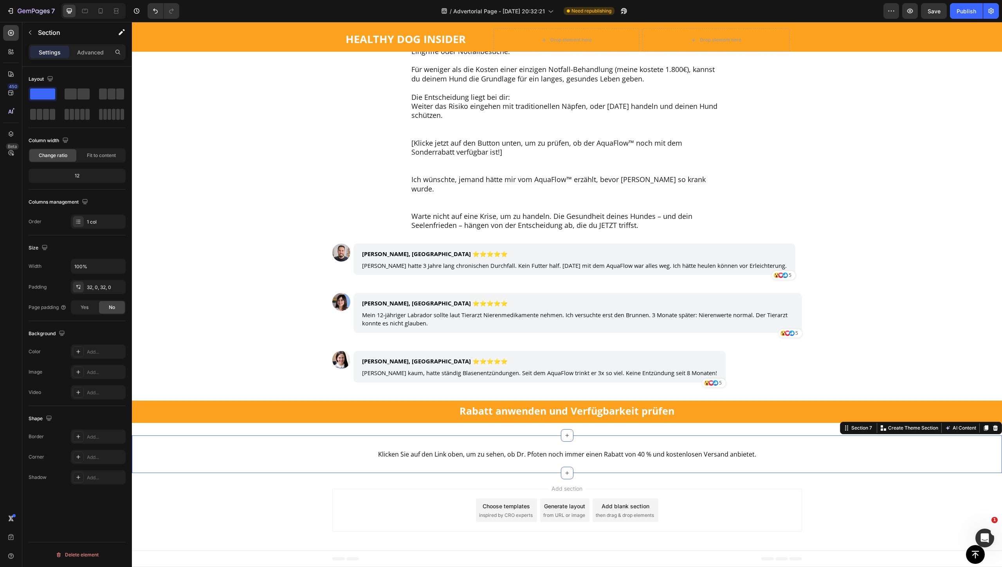
click at [478, 473] on div "Klicken Sie auf den Link oben, um zu sehen, ob Dr. Pfoten noch immer einen Raba…" at bounding box center [567, 454] width 870 height 38
click at [252, 534] on div "Add section Choose templates inspired by CRO experts Generate layout from URL o…" at bounding box center [567, 512] width 870 height 78
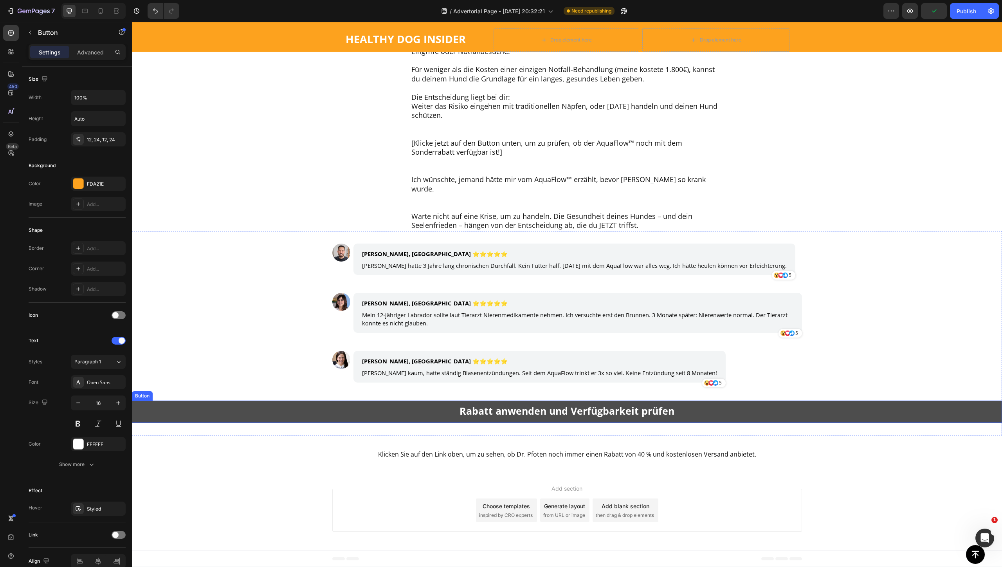
click at [324, 423] on button "Rabatt anwenden und Verfügbarkeit prüfen" at bounding box center [567, 412] width 870 height 22
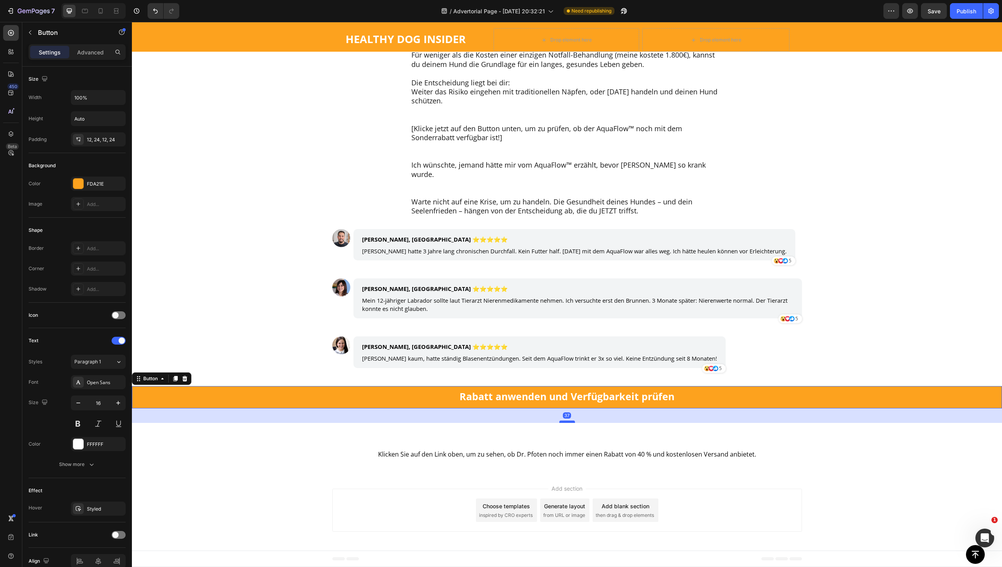
drag, startPoint x: 565, startPoint y: 460, endPoint x: 562, endPoint y: 474, distance: 14.8
click at [562, 423] on div at bounding box center [568, 422] width 16 height 2
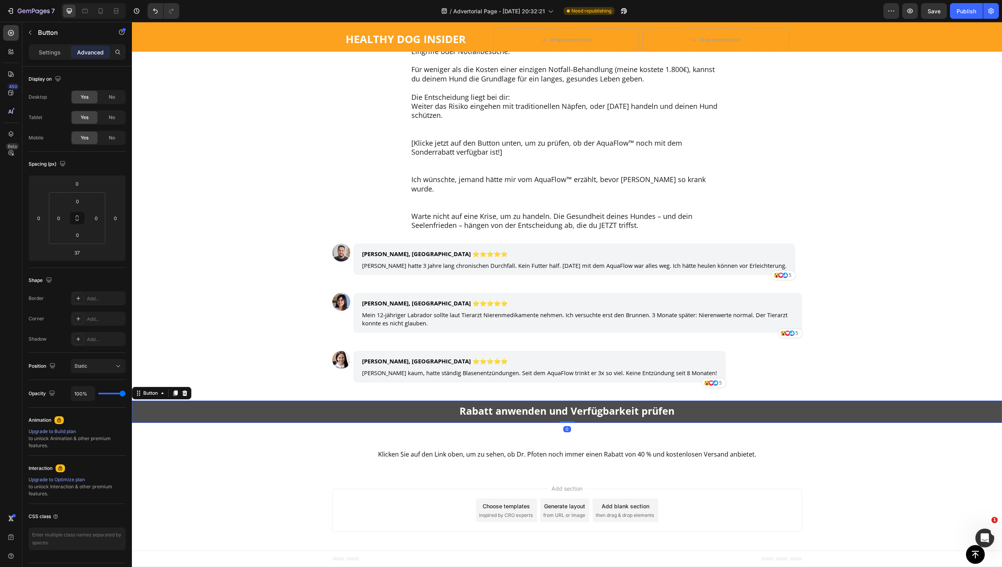
drag, startPoint x: 560, startPoint y: 475, endPoint x: 557, endPoint y: 457, distance: 17.5
click at [557, 423] on div "Rabatt anwenden und Verfügbarkeit prüfen Button 0" at bounding box center [567, 412] width 870 height 22
type input "0"
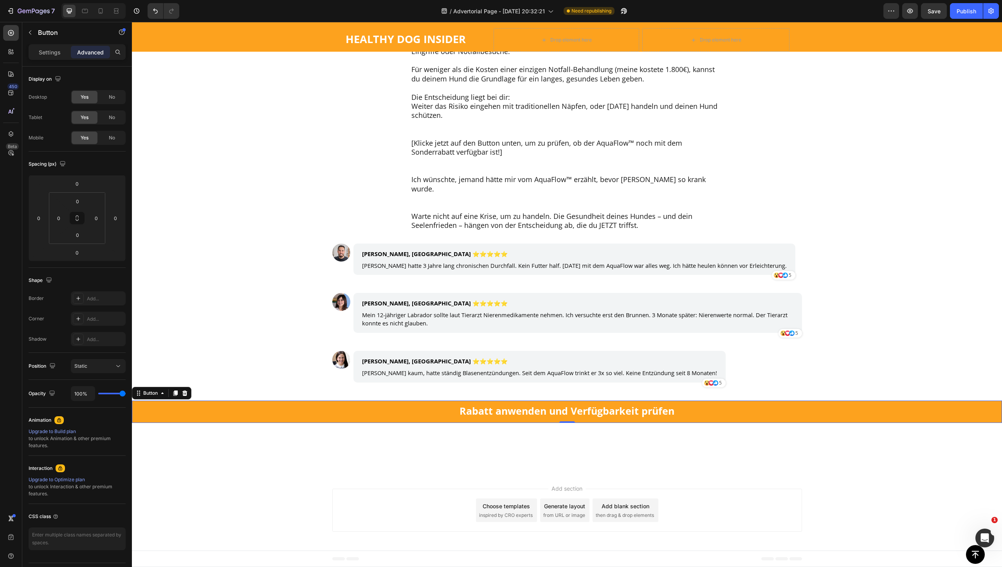
scroll to position [6112, 0]
click at [106, 10] on div at bounding box center [100, 11] width 13 height 13
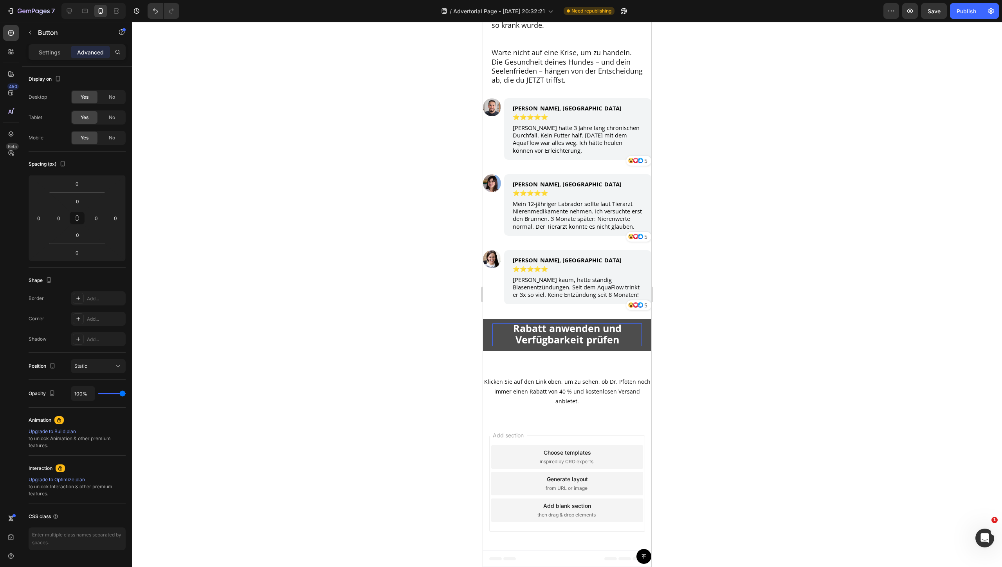
scroll to position [6639, 0]
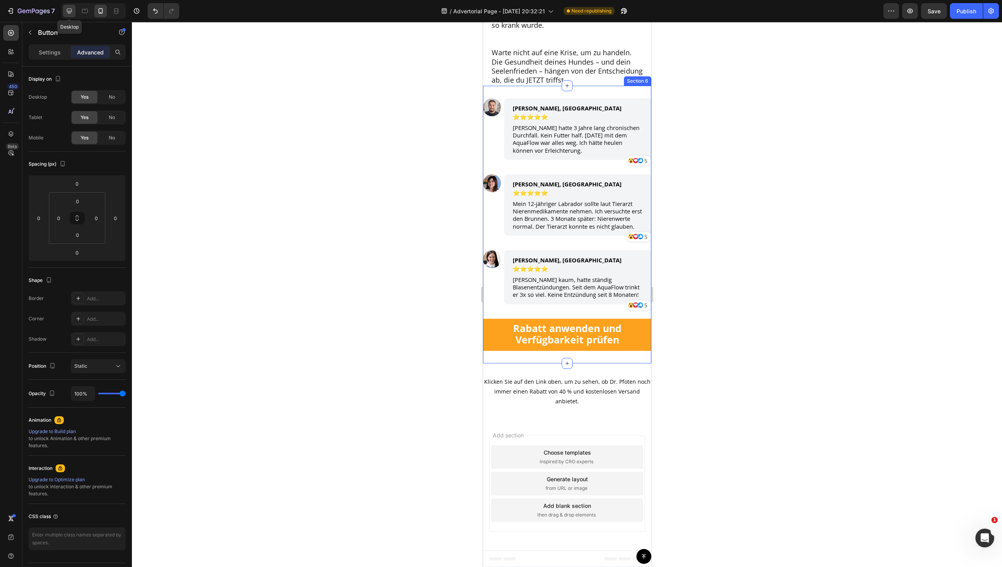
drag, startPoint x: 71, startPoint y: 10, endPoint x: 81, endPoint y: 15, distance: 11.0
click at [72, 10] on icon at bounding box center [69, 11] width 8 height 8
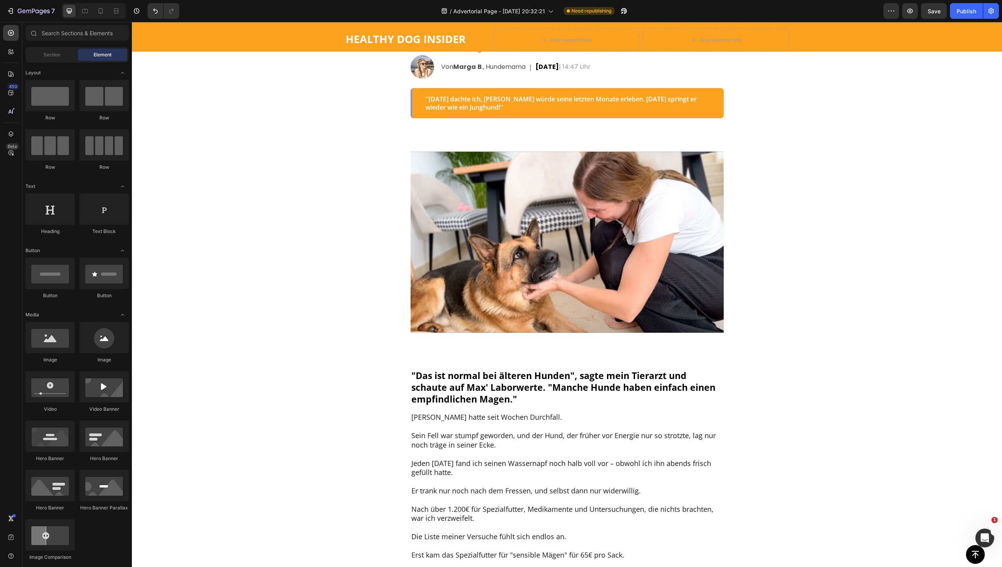
scroll to position [17, 0]
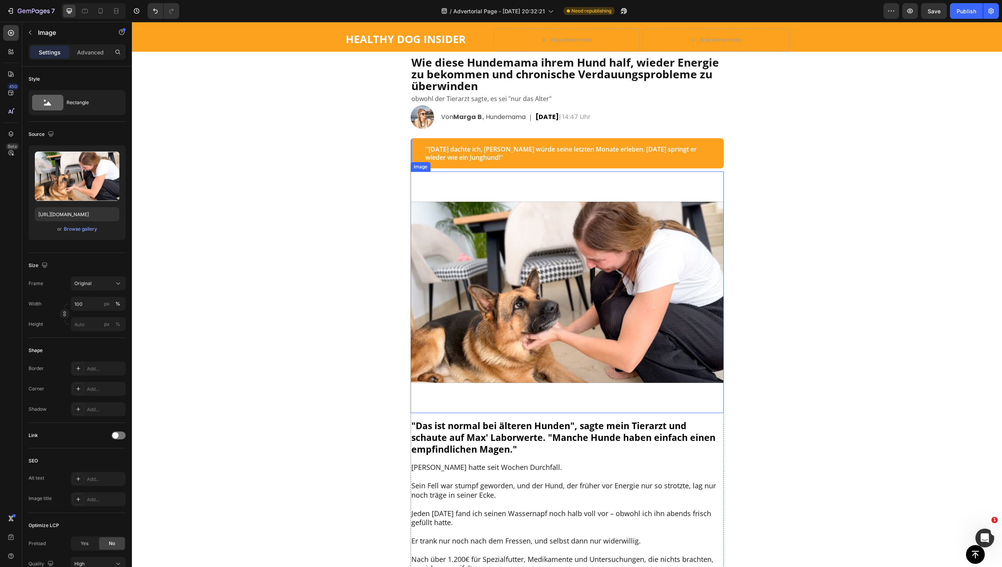
click at [548, 293] on img at bounding box center [567, 292] width 313 height 241
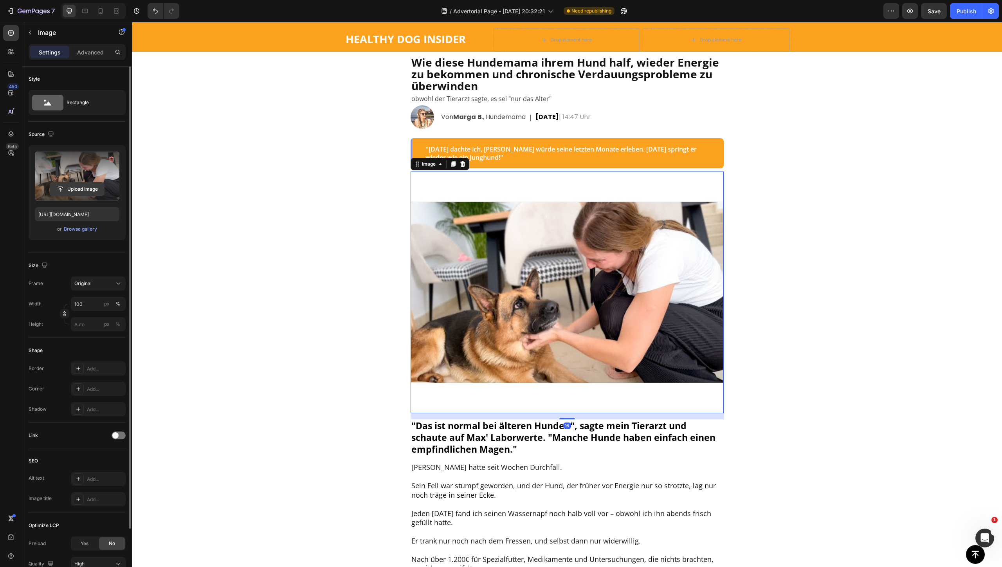
click at [78, 188] on input "file" at bounding box center [77, 188] width 54 height 13
type input "[URL][DOMAIN_NAME]"
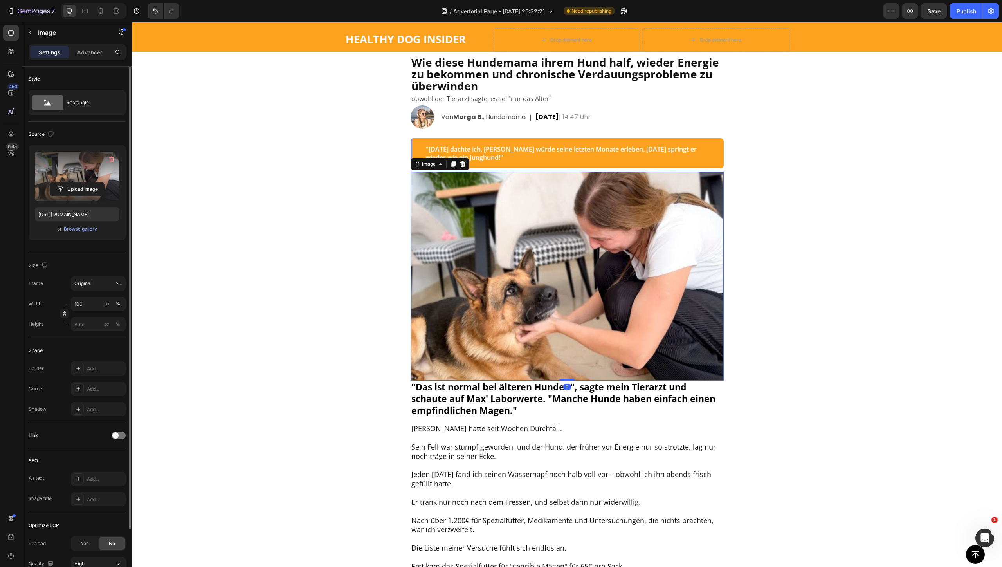
drag, startPoint x: 561, startPoint y: 385, endPoint x: 556, endPoint y: 374, distance: 11.6
click at [556, 374] on div "Image 0" at bounding box center [567, 276] width 313 height 209
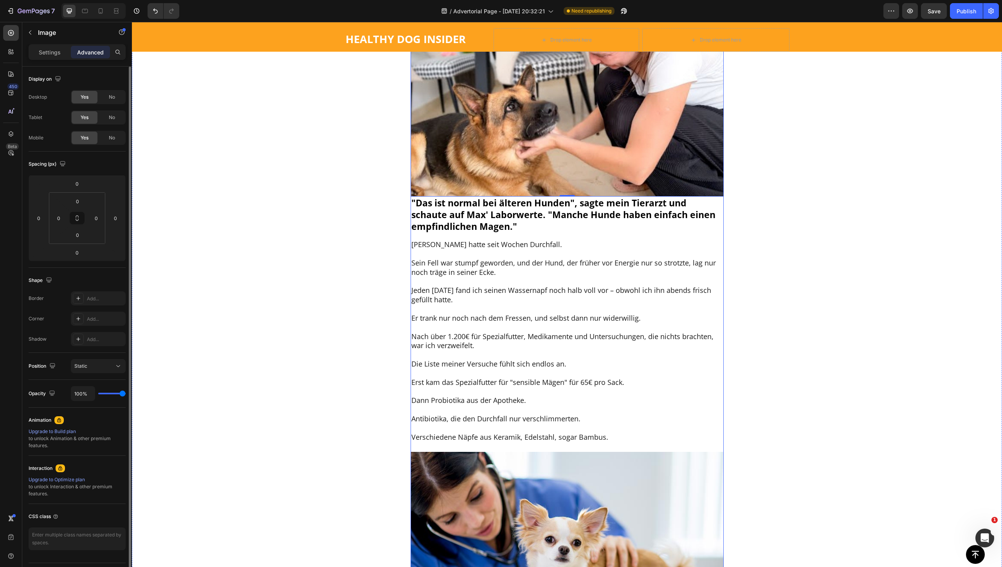
scroll to position [457, 0]
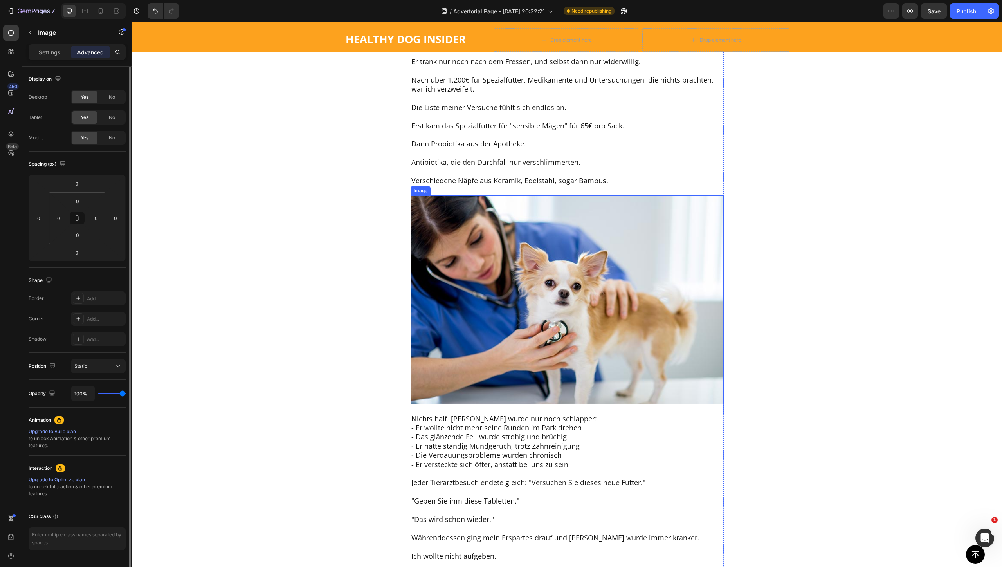
click at [524, 280] on img at bounding box center [567, 299] width 313 height 209
click at [46, 51] on p "Settings" at bounding box center [50, 52] width 22 height 8
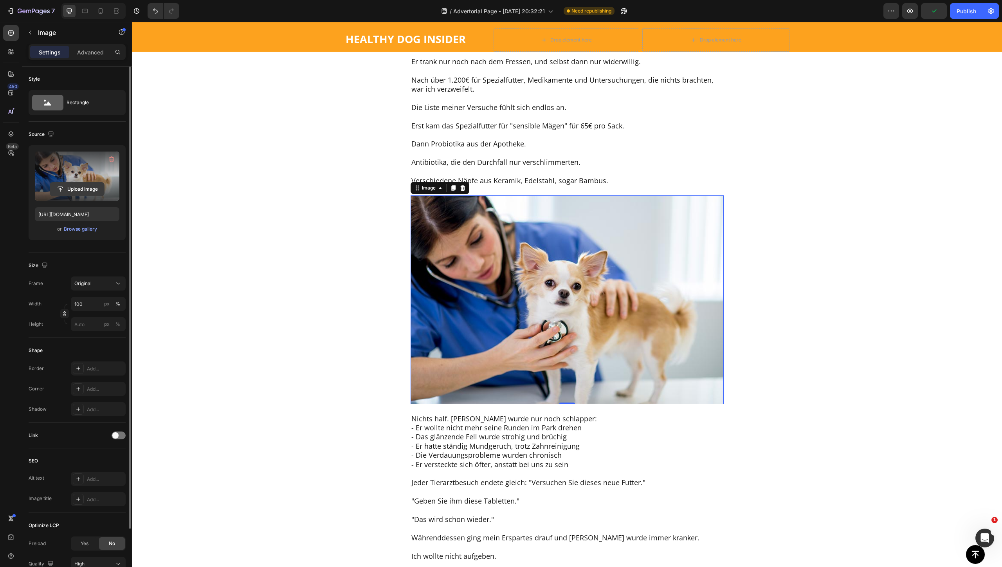
click at [77, 188] on input "file" at bounding box center [77, 188] width 54 height 13
type input "[URL][DOMAIN_NAME]"
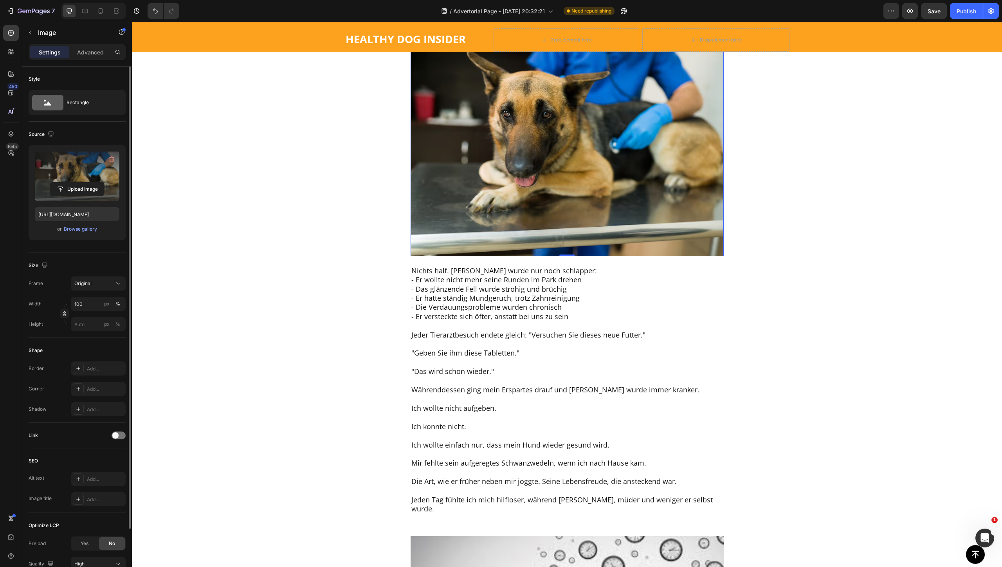
scroll to position [898, 0]
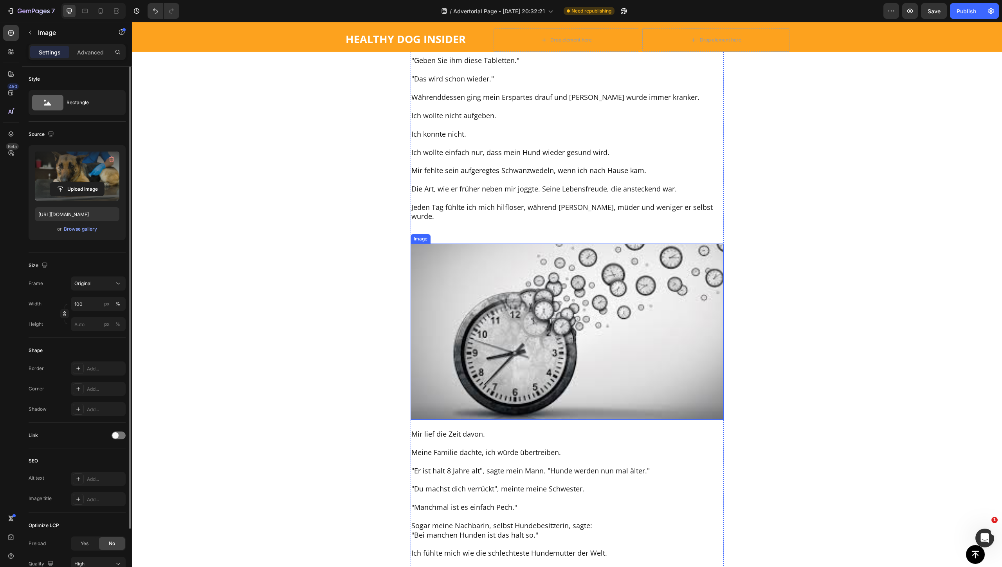
click at [532, 354] on img at bounding box center [567, 332] width 313 height 176
click at [73, 188] on input "file" at bounding box center [77, 188] width 54 height 13
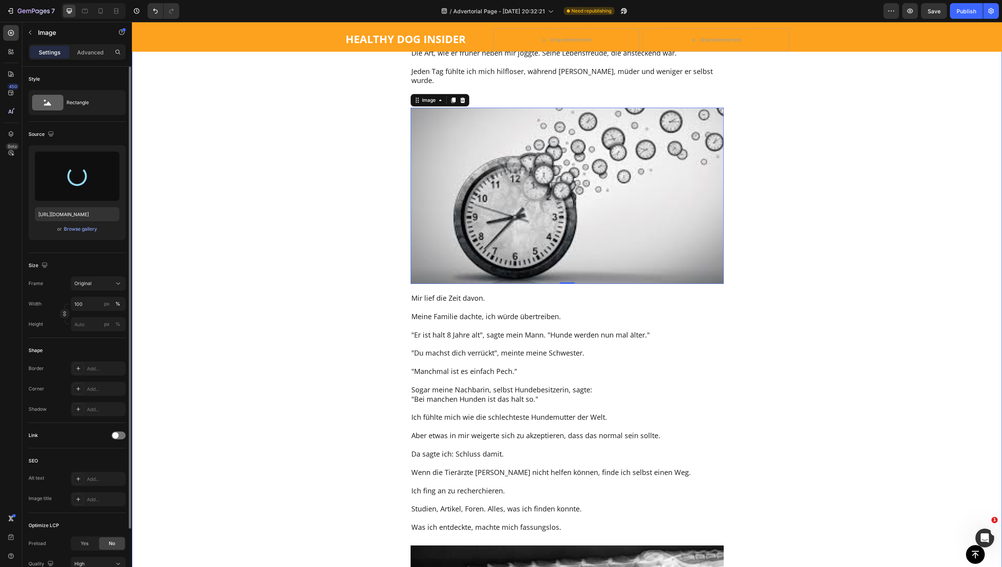
scroll to position [947, 0]
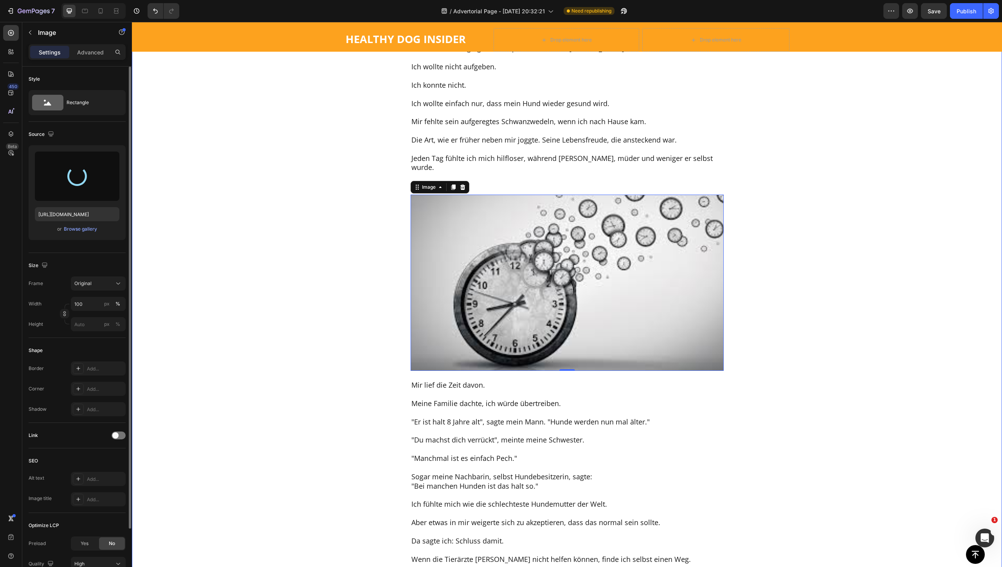
type input "[URL][DOMAIN_NAME]"
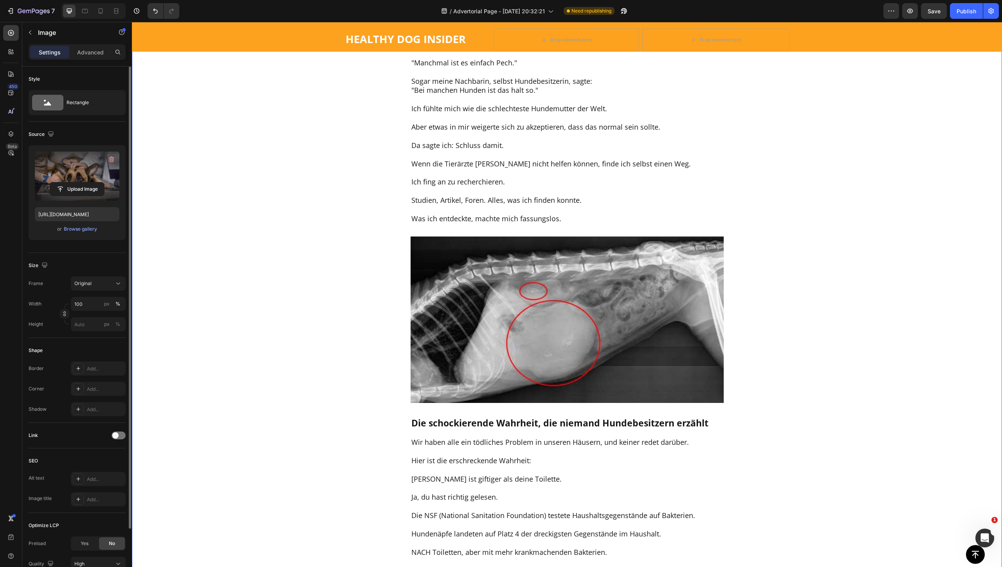
scroll to position [1387, 0]
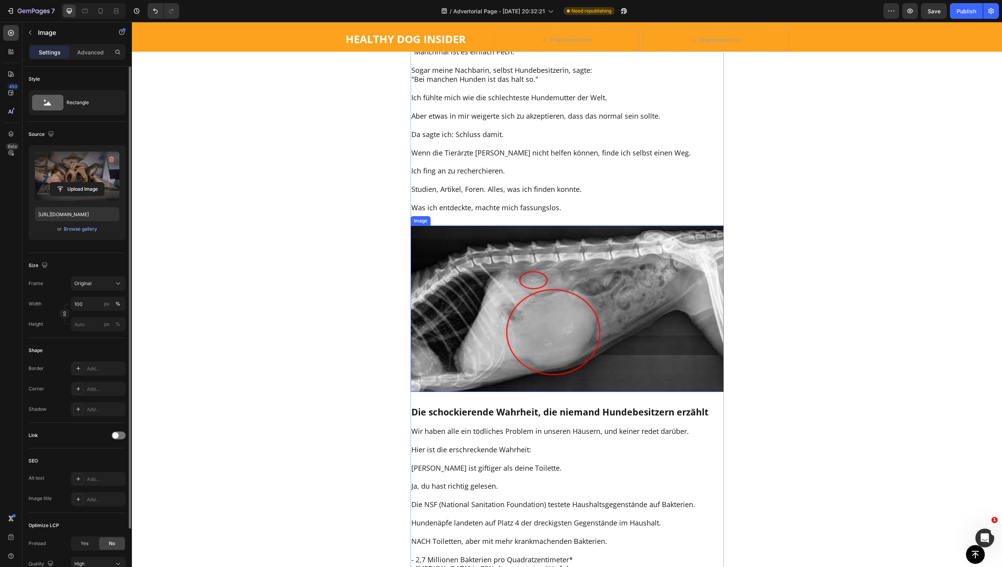
click at [475, 308] on img at bounding box center [567, 309] width 313 height 166
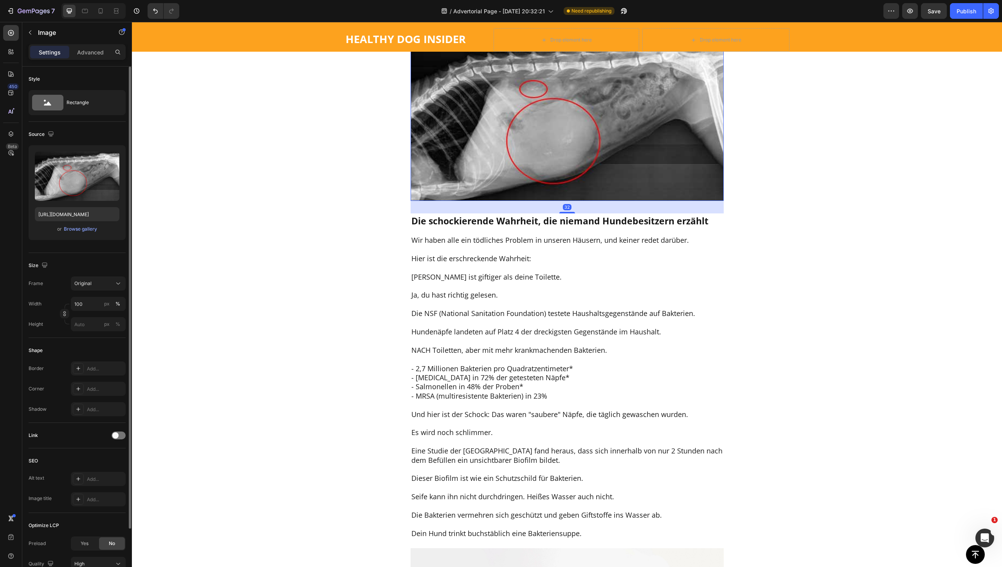
scroll to position [1828, 0]
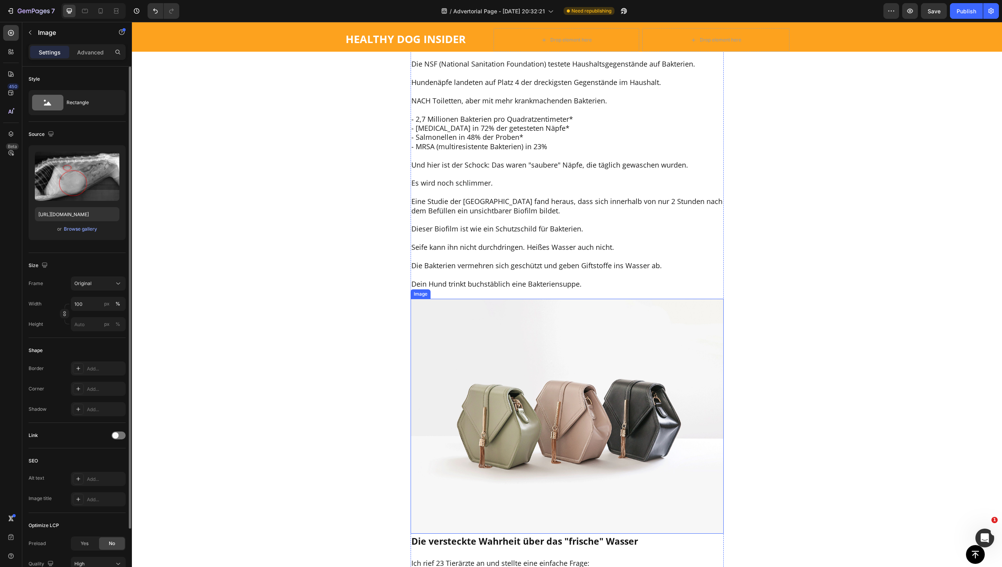
click at [536, 352] on img at bounding box center [567, 416] width 313 height 235
click at [80, 182] on input "file" at bounding box center [77, 188] width 54 height 13
type input "[URL][DOMAIN_NAME]"
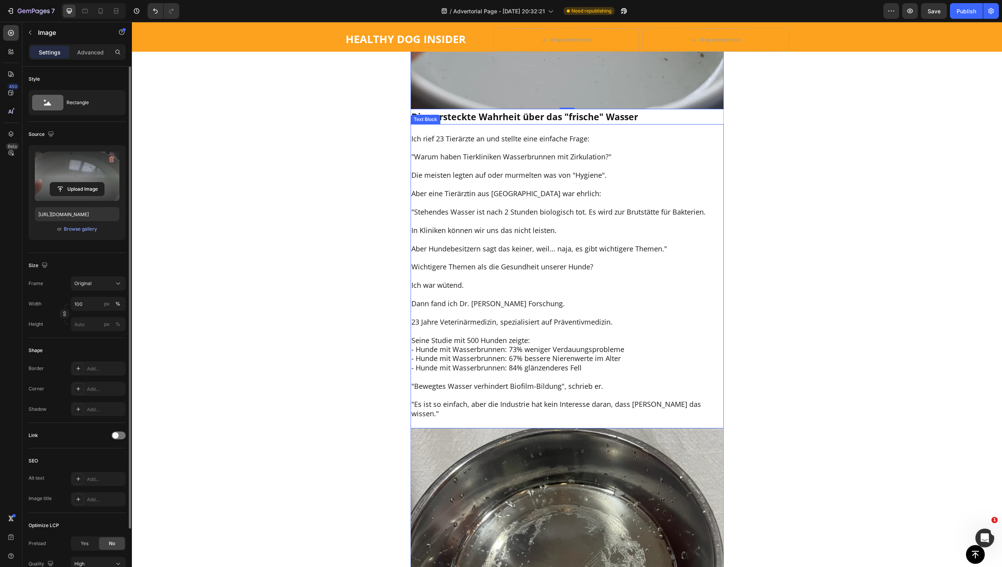
scroll to position [2415, 0]
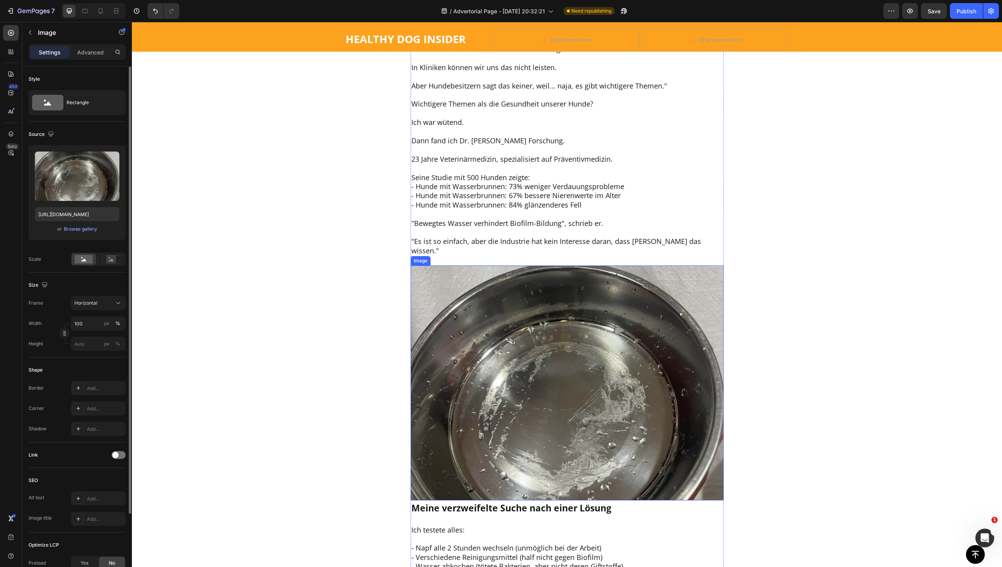
click at [514, 350] on img at bounding box center [567, 382] width 313 height 235
click at [77, 189] on input "file" at bounding box center [77, 188] width 54 height 13
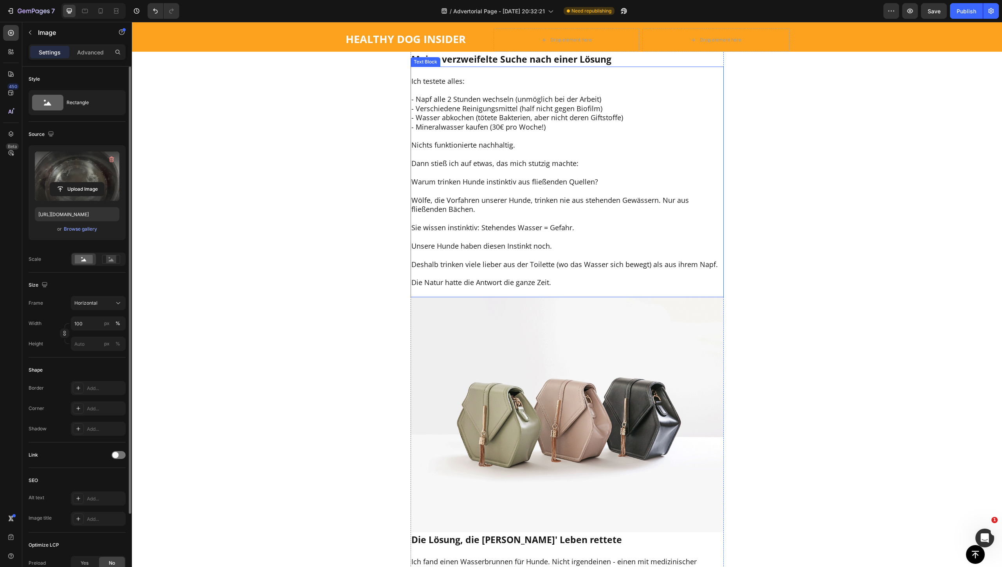
scroll to position [3247, 0]
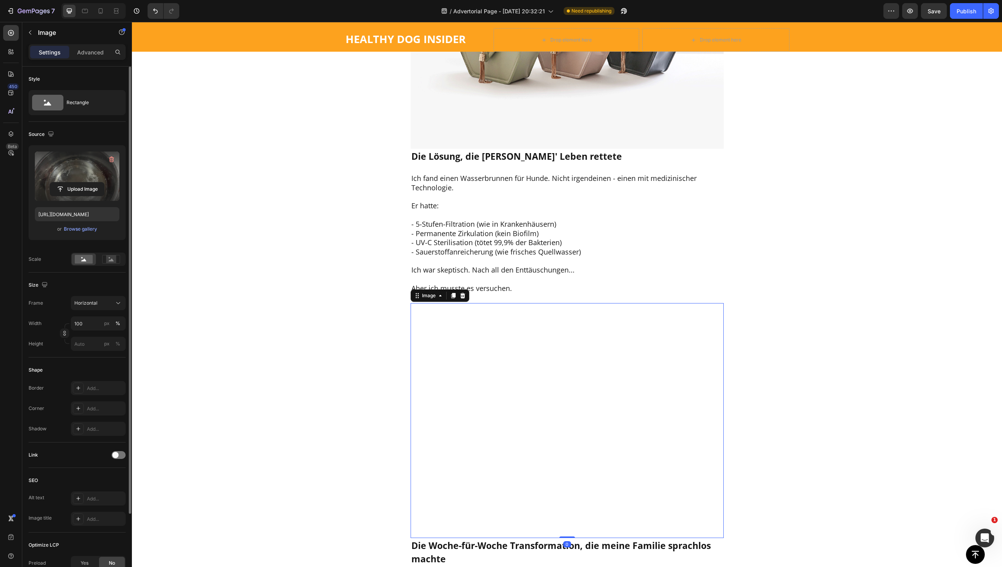
click at [450, 344] on img at bounding box center [567, 420] width 313 height 235
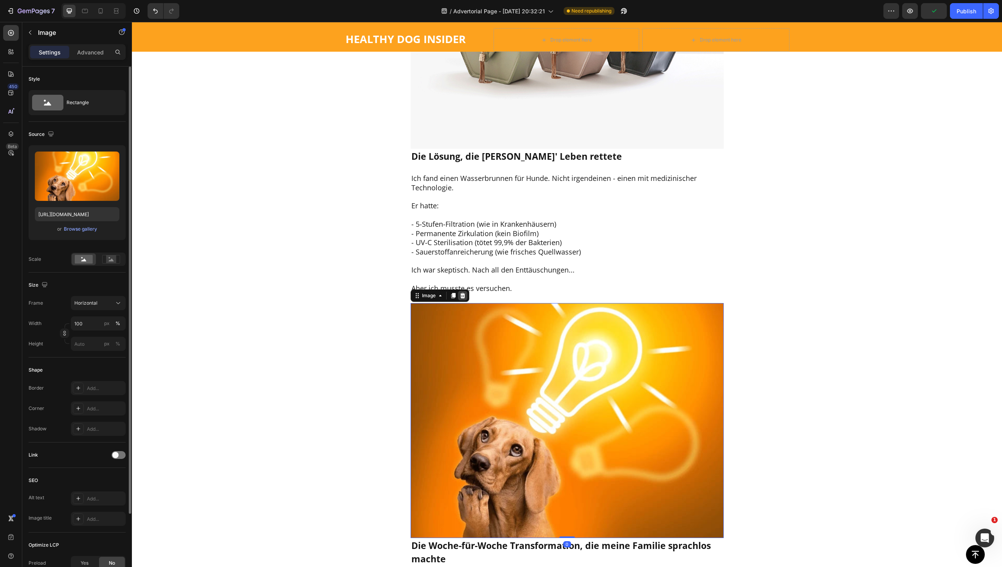
click at [460, 293] on icon at bounding box center [462, 295] width 5 height 5
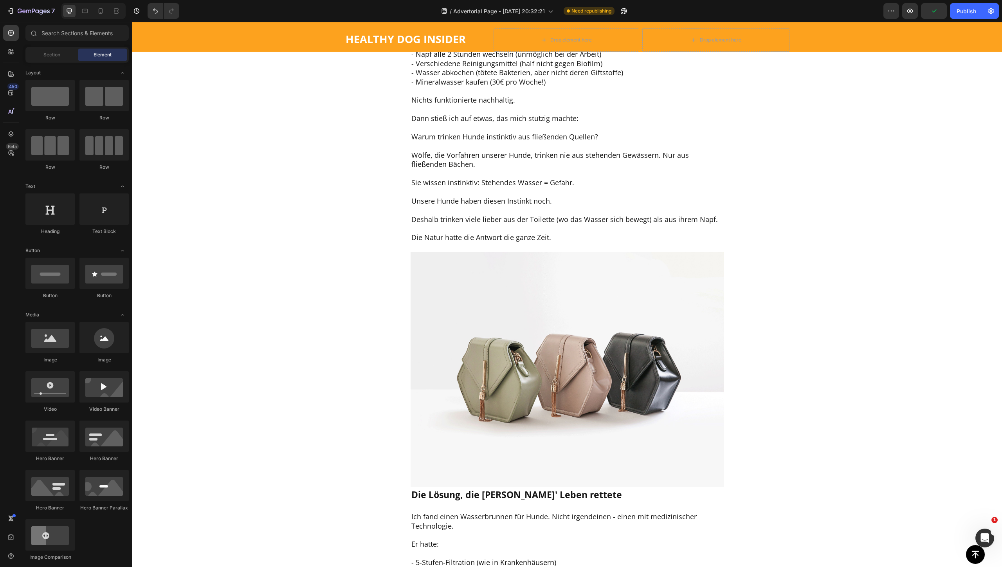
scroll to position [2905, 0]
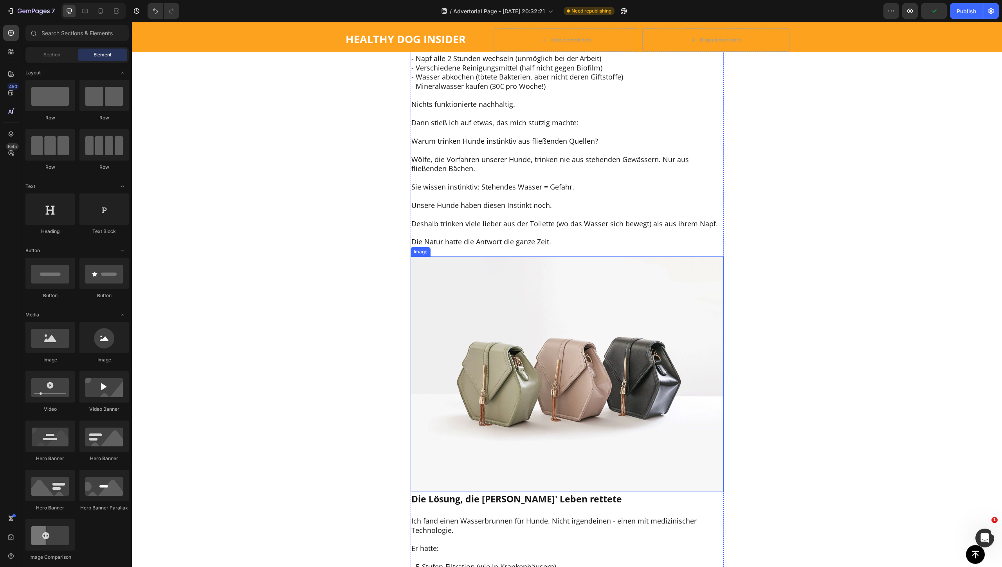
click at [480, 294] on img at bounding box center [567, 373] width 313 height 235
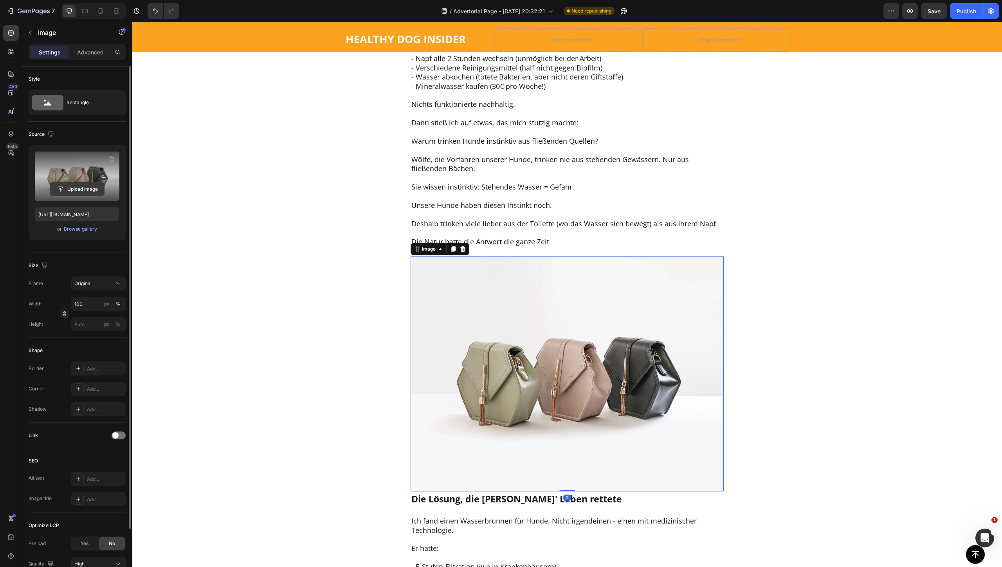
click at [70, 187] on input "file" at bounding box center [77, 188] width 54 height 13
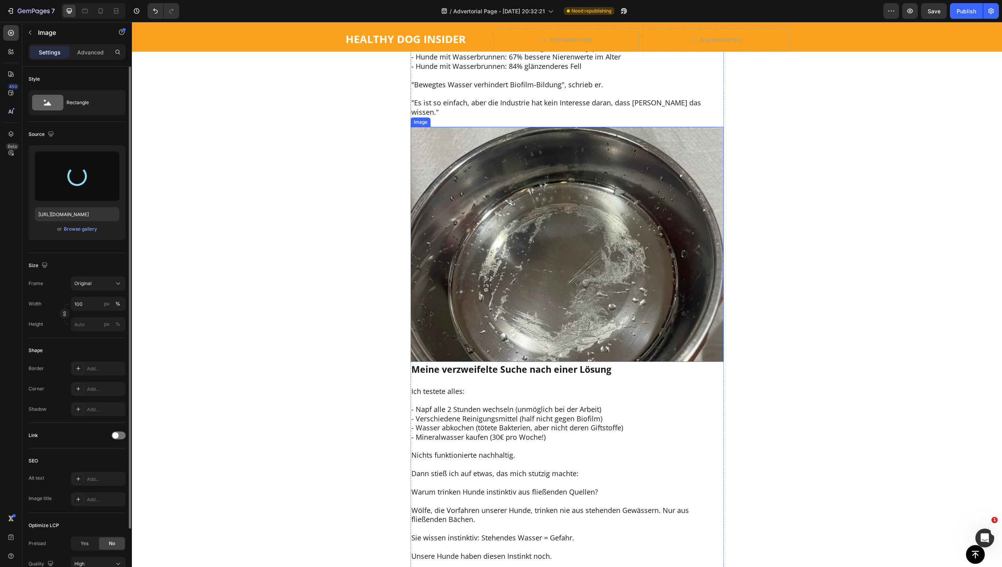
scroll to position [2954, 0]
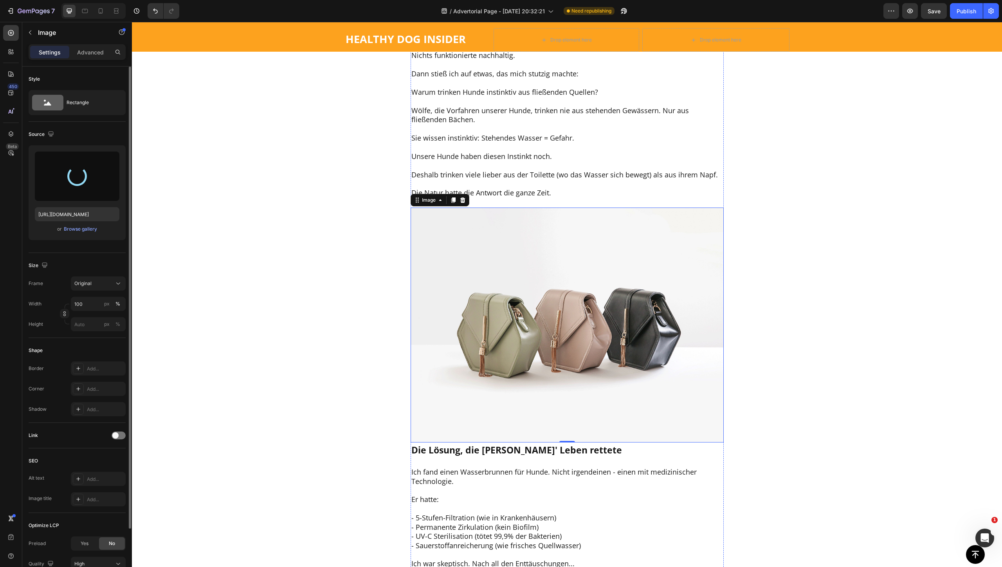
type input "[URL][DOMAIN_NAME]"
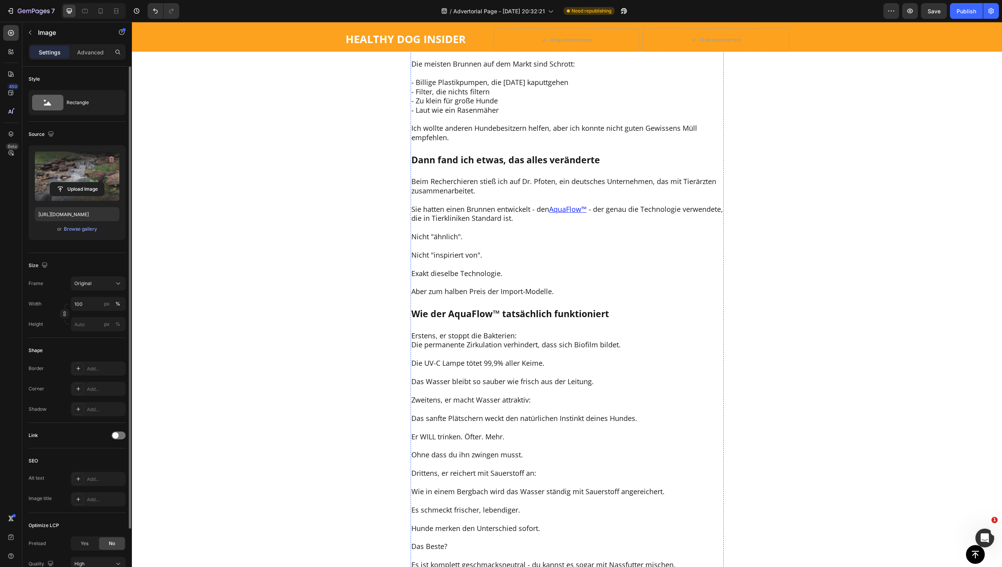
scroll to position [4373, 0]
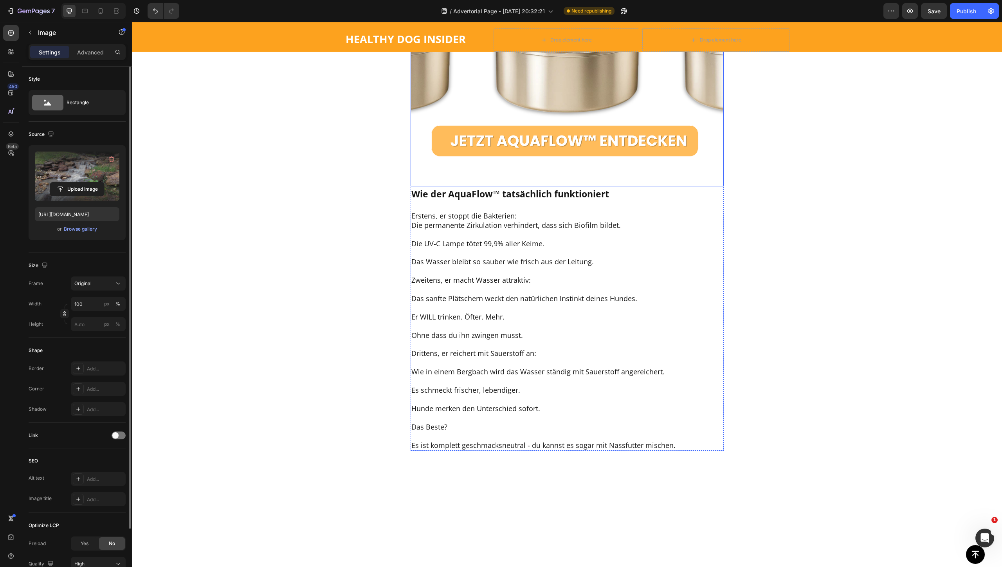
click at [514, 186] on img at bounding box center [567, 82] width 313 height 209
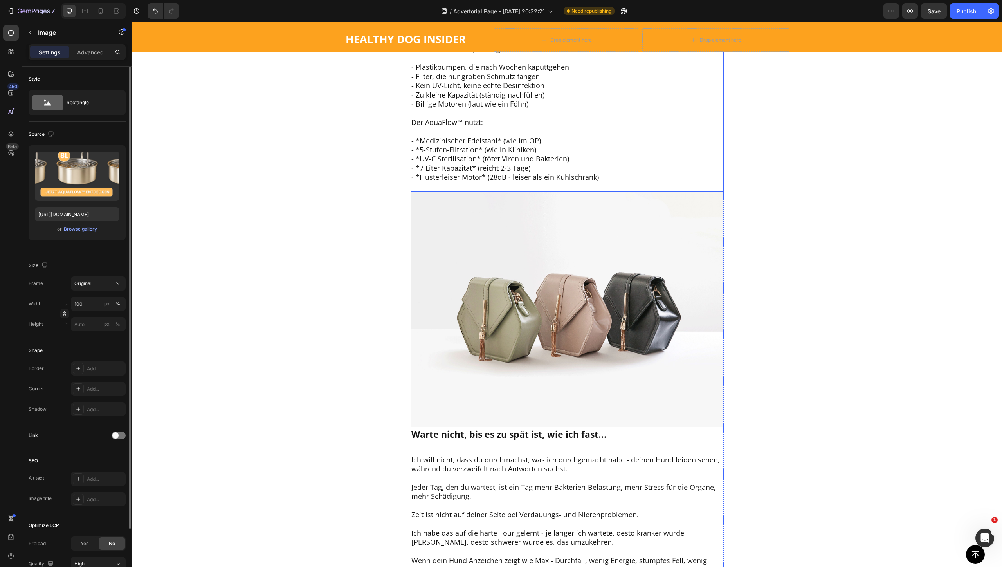
scroll to position [5254, 0]
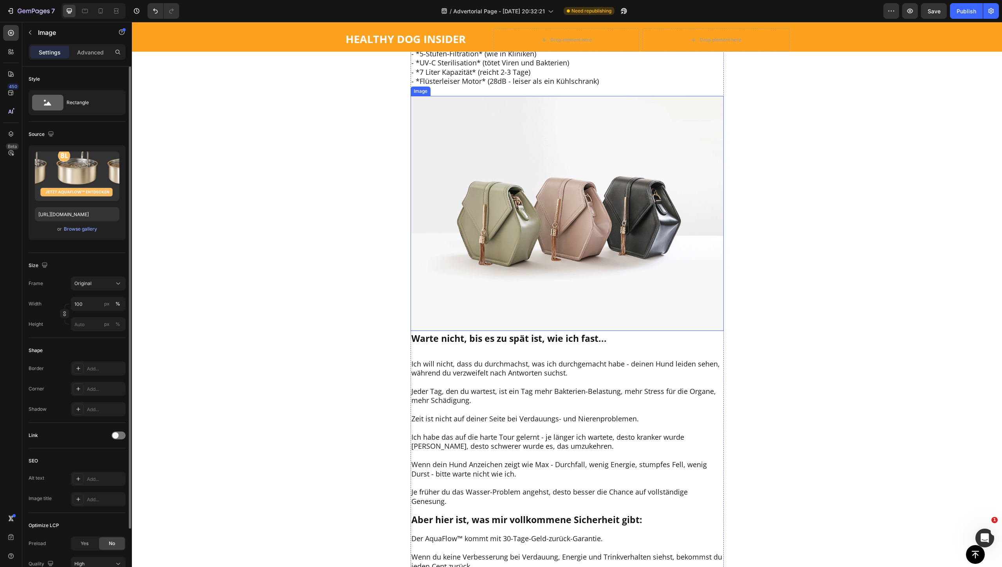
click at [475, 238] on img at bounding box center [567, 213] width 313 height 235
click at [88, 190] on input "file" at bounding box center [77, 188] width 54 height 13
type input "[URL][DOMAIN_NAME]"
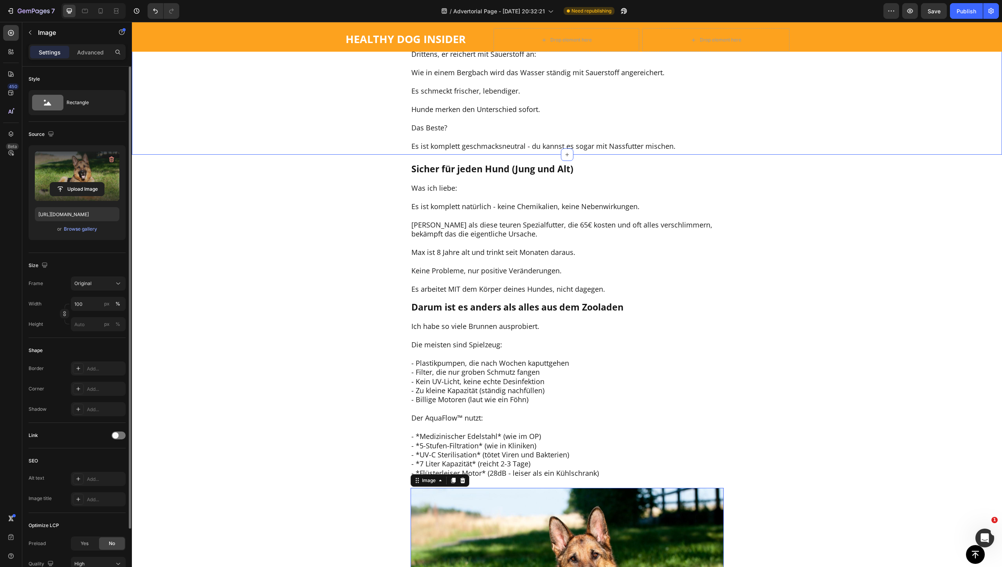
scroll to position [4667, 0]
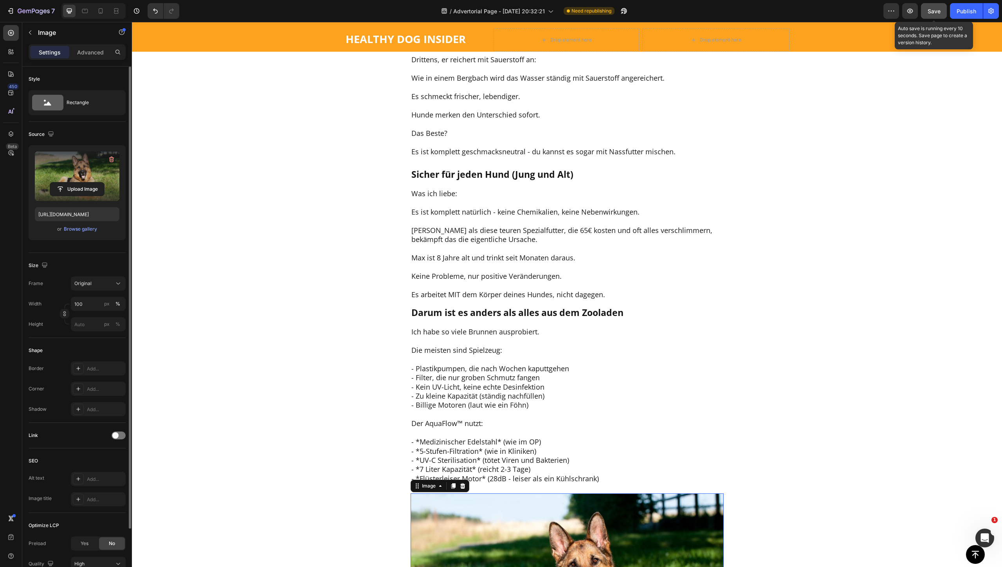
click at [934, 12] on span "Save" at bounding box center [934, 11] width 13 height 7
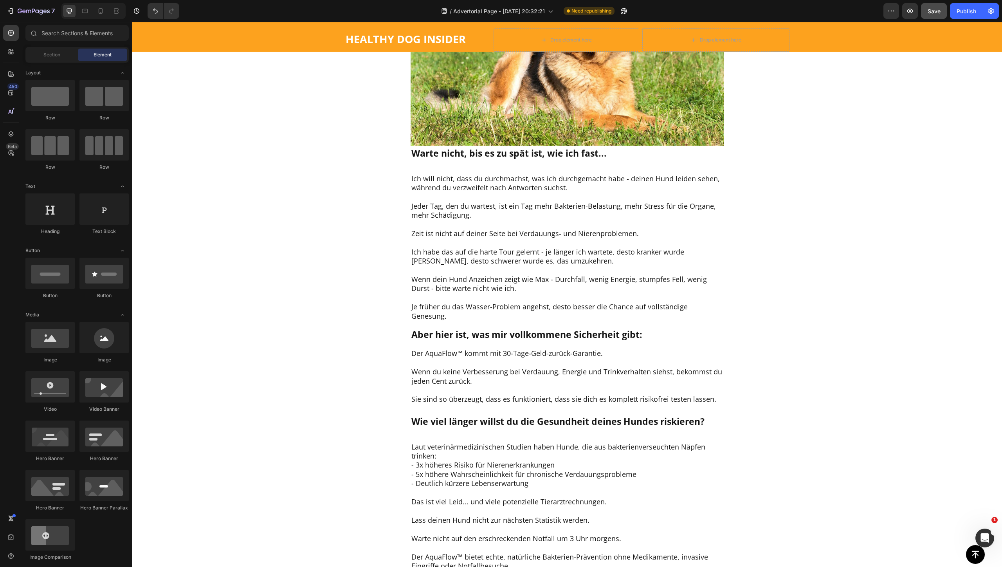
scroll to position [5909, 0]
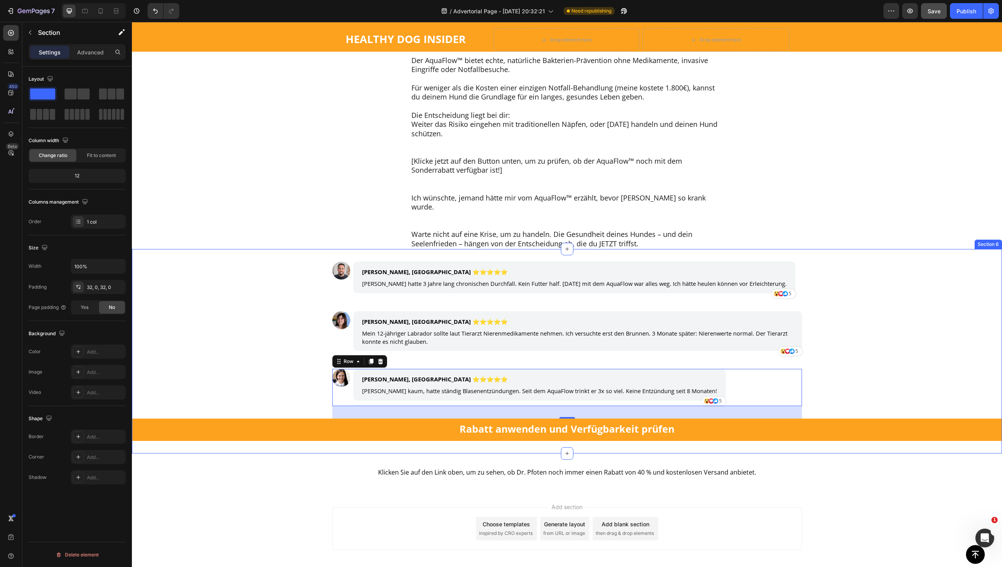
click at [320, 262] on div "Image [PERSON_NAME], [GEOGRAPHIC_DATA] ⭐⭐⭐⭐⭐ Text Block Bella hatte 3 Jahre lan…" at bounding box center [567, 351] width 870 height 179
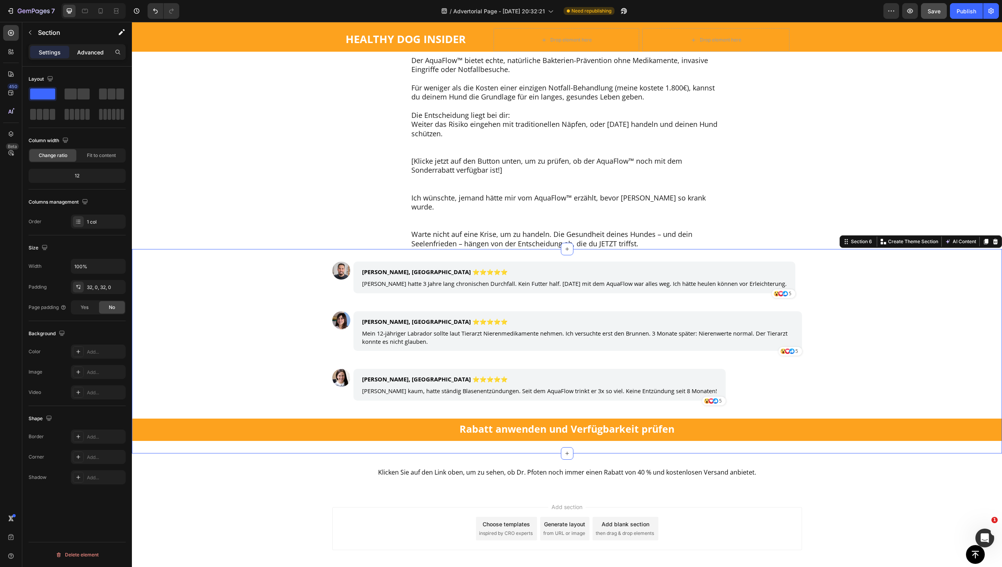
click at [89, 51] on p "Advanced" at bounding box center [90, 52] width 27 height 8
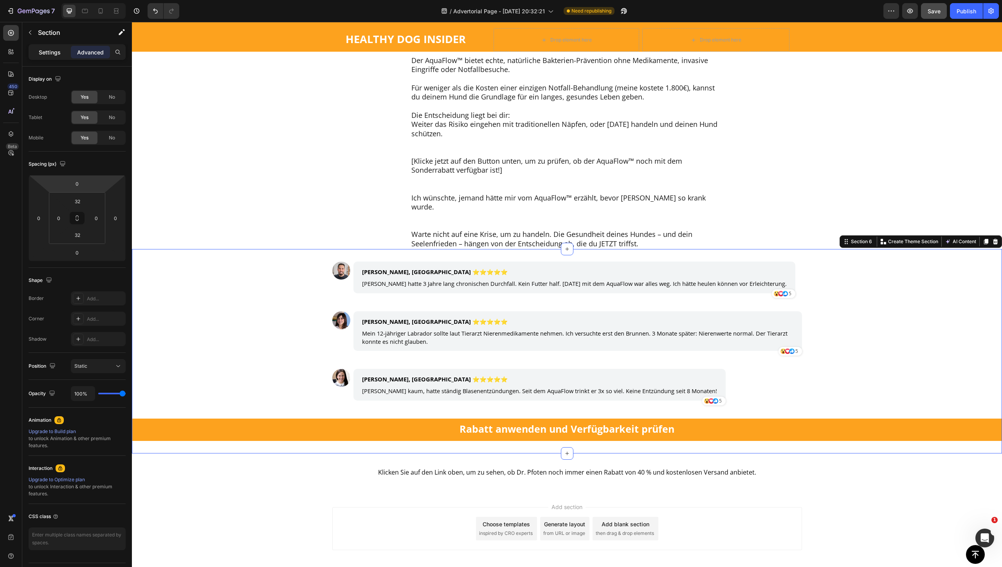
click at [54, 51] on p "Settings" at bounding box center [50, 52] width 22 height 8
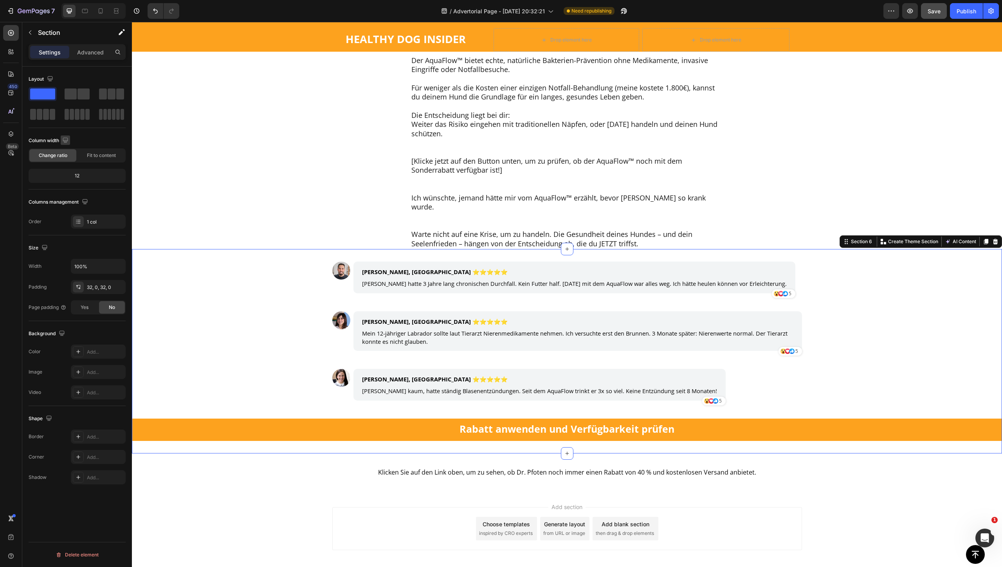
click at [67, 139] on icon "button" at bounding box center [65, 140] width 8 height 8
click at [98, 153] on span "Fit to content" at bounding box center [101, 155] width 29 height 7
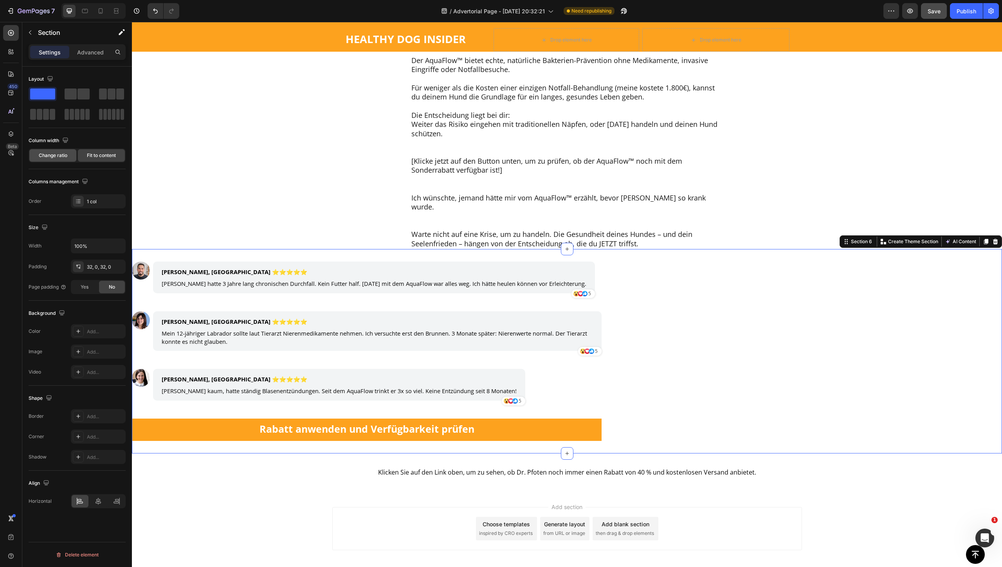
click at [60, 161] on div "Change ratio" at bounding box center [52, 155] width 47 height 13
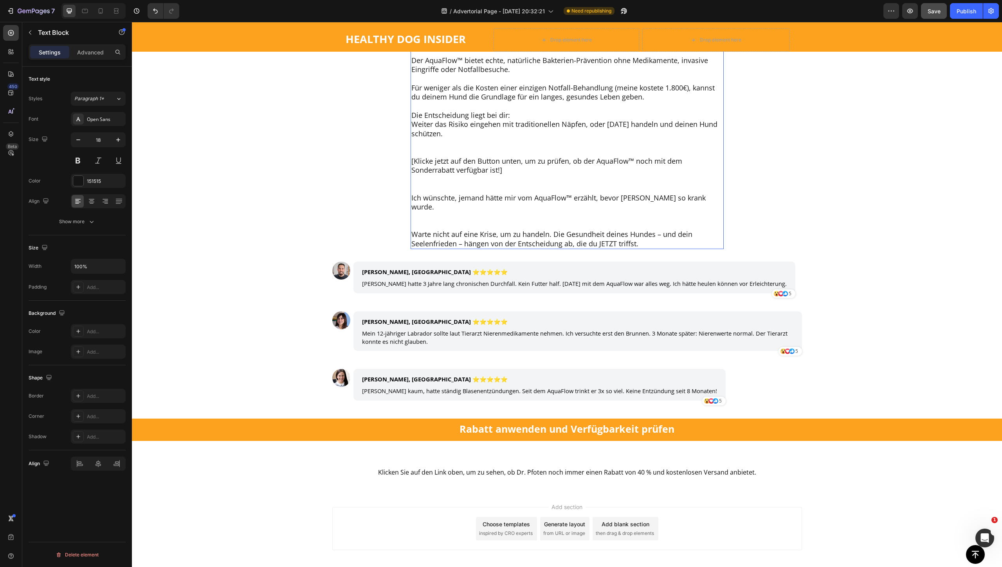
click at [475, 145] on p "Weiter das Risiko eingehen mit traditionellen Näpfen, oder [DATE] handeln und d…" at bounding box center [568, 138] width 312 height 37
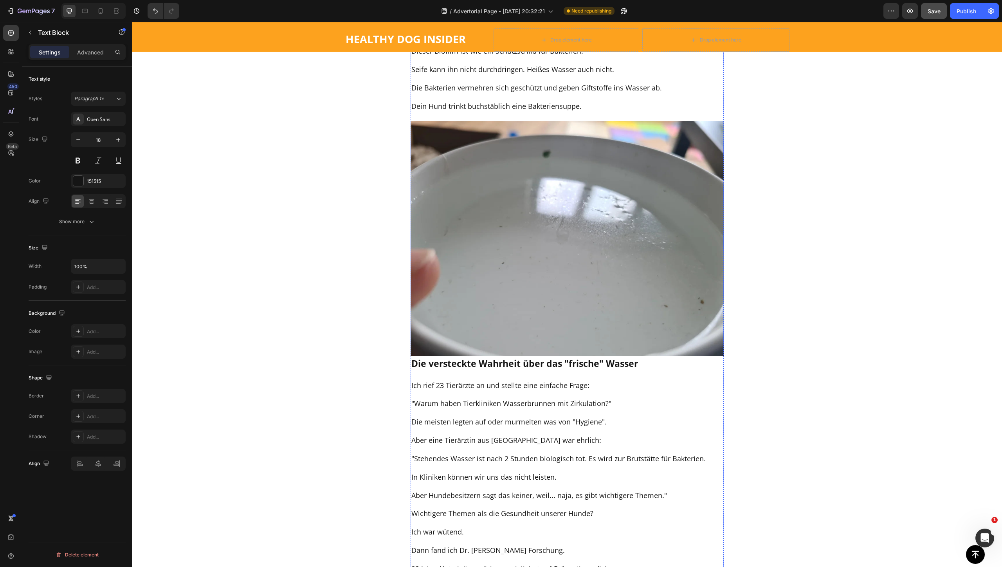
scroll to position [2004, 0]
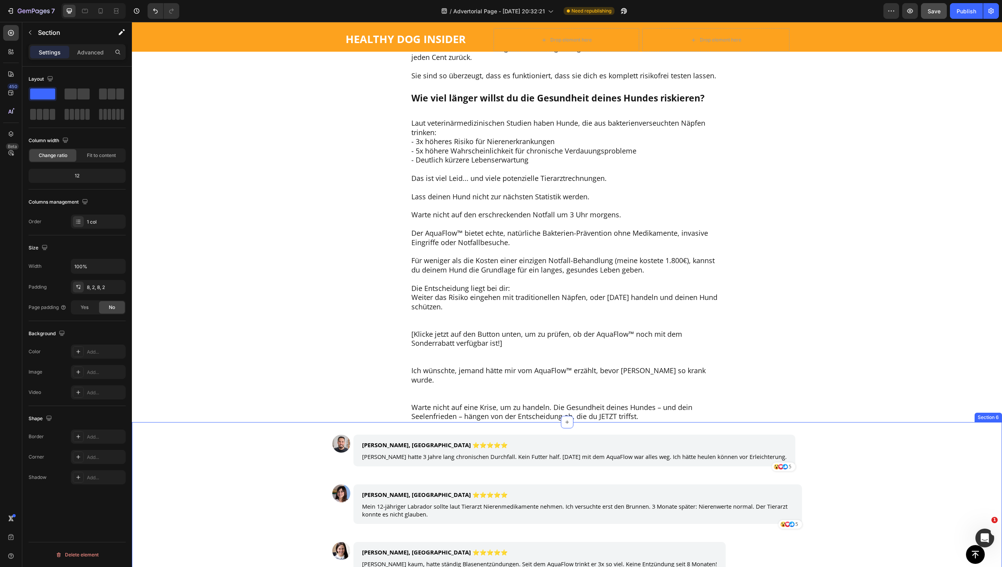
scroll to position [5700, 0]
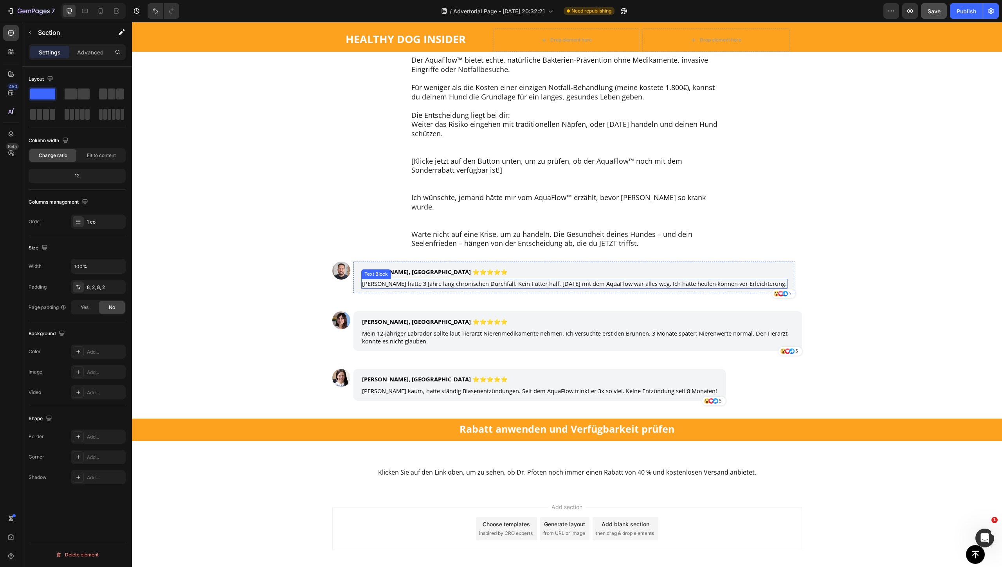
click at [462, 280] on span "[PERSON_NAME] hatte 3 Jahre lang chronischen Durchfall. Kein Futter half. [DATE…" at bounding box center [574, 284] width 425 height 8
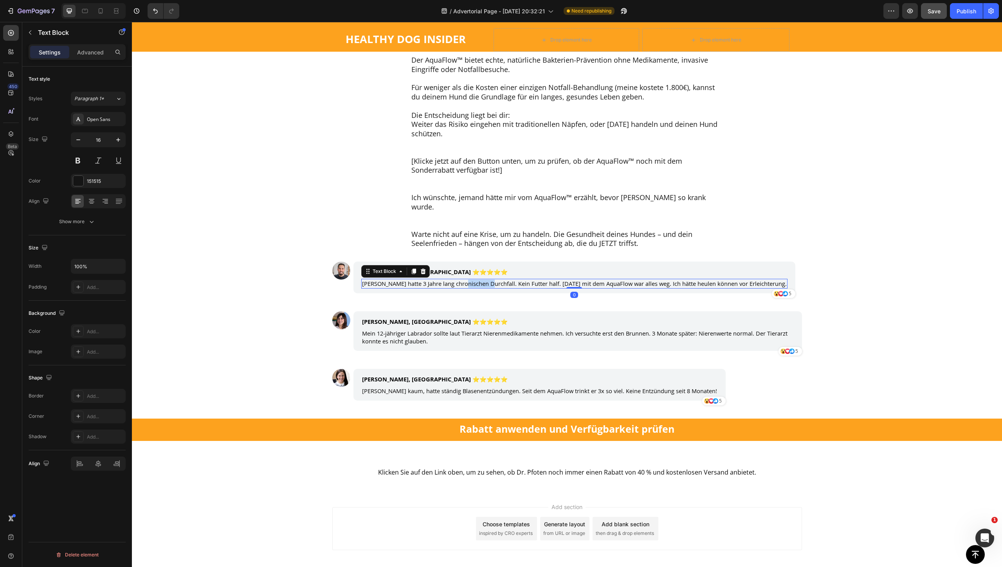
click at [462, 280] on span "[PERSON_NAME] hatte 3 Jahre lang chronischen Durchfall. Kein Futter half. [DATE…" at bounding box center [574, 284] width 425 height 8
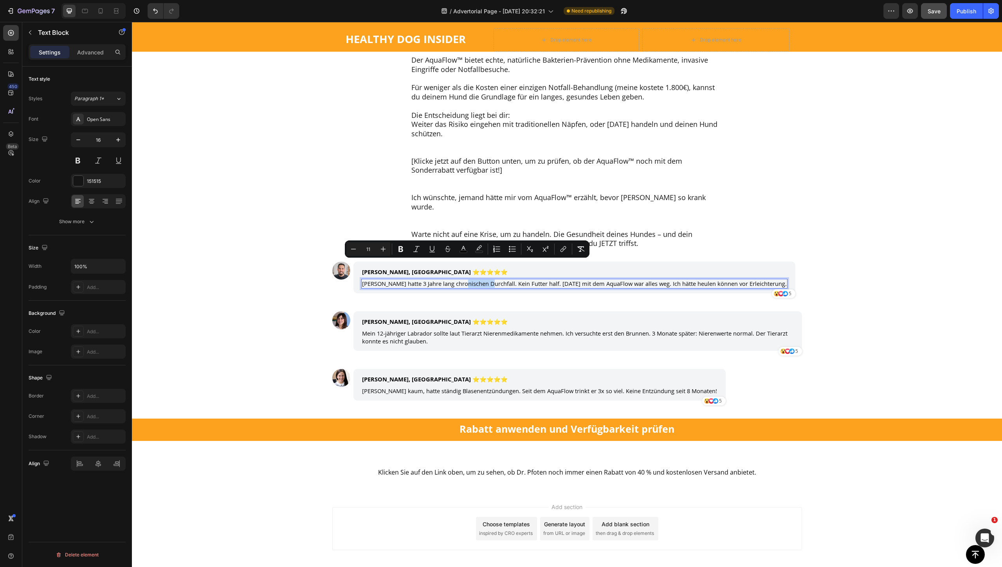
click at [459, 280] on span "[PERSON_NAME] hatte 3 Jahre lang chronischen Durchfall. Kein Futter half. [DATE…" at bounding box center [574, 284] width 425 height 8
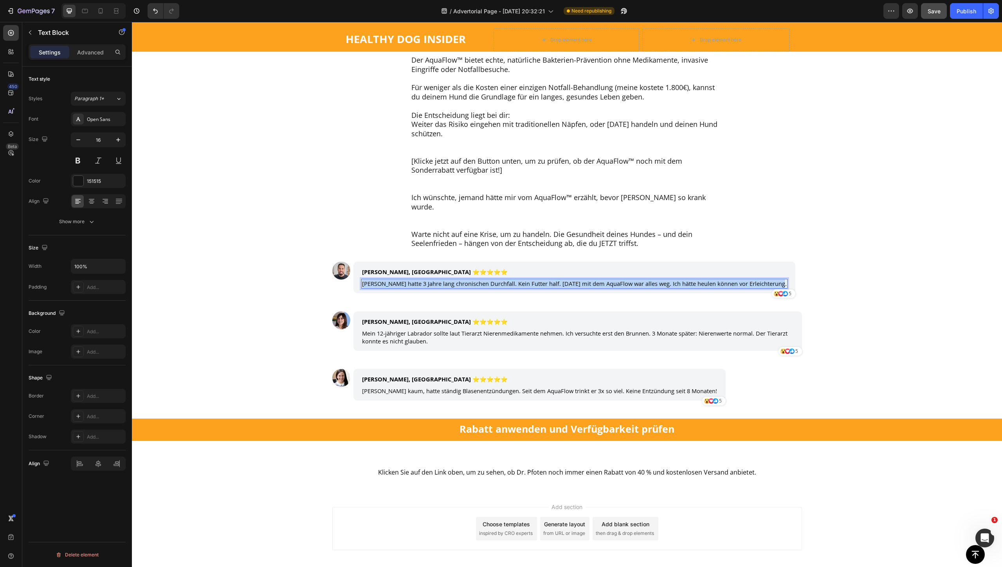
click at [459, 280] on span "[PERSON_NAME] hatte 3 Jahre lang chronischen Durchfall. Kein Futter half. [DATE…" at bounding box center [574, 284] width 425 height 8
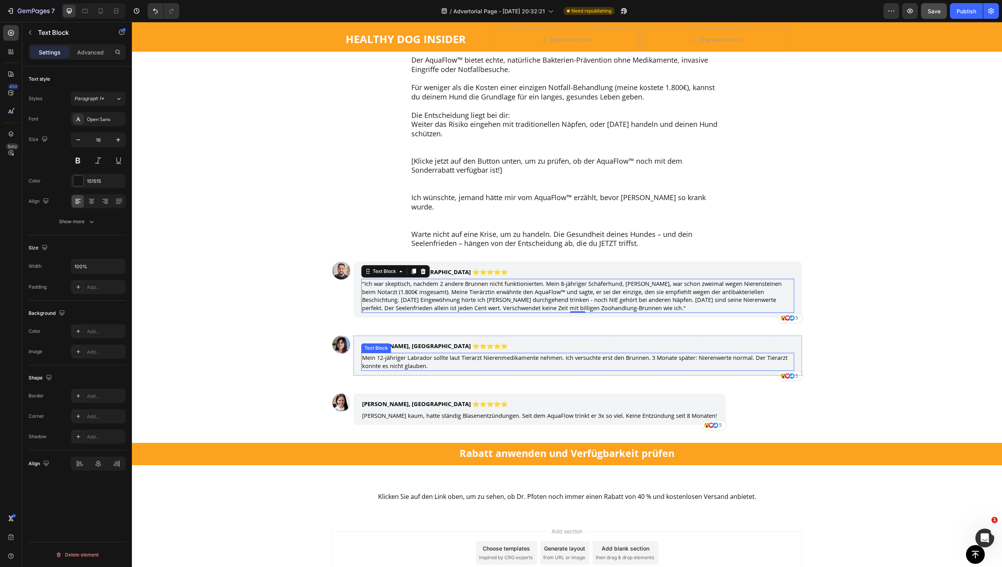
click at [403, 354] on span "Mein 12-jähriger Labrador sollte laut Tierarzt Nierenmedikamente nehmen. Ich ve…" at bounding box center [575, 362] width 426 height 16
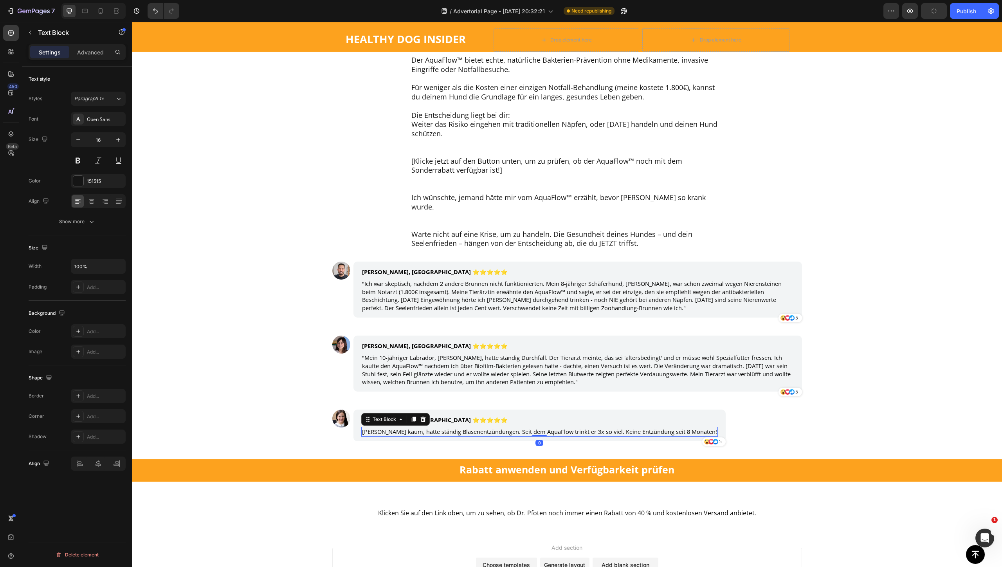
click at [398, 428] on span "[PERSON_NAME] kaum, hatte ständig Blasenentzündungen. Seit dem AquaFlow trinkt …" at bounding box center [539, 432] width 355 height 8
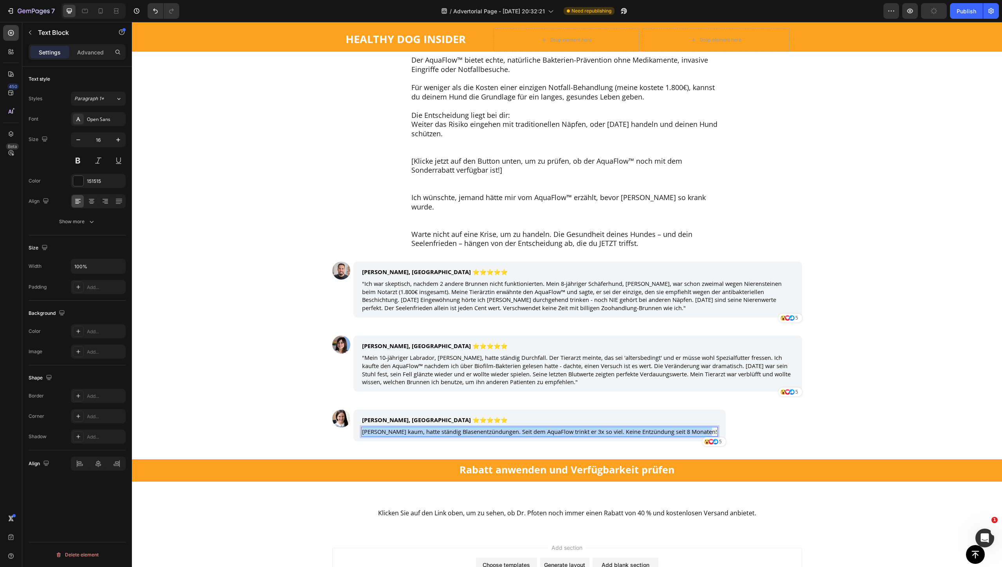
click at [398, 428] on span "[PERSON_NAME] kaum, hatte ständig Blasenentzündungen. Seit dem AquaFlow trinkt …" at bounding box center [539, 432] width 355 height 8
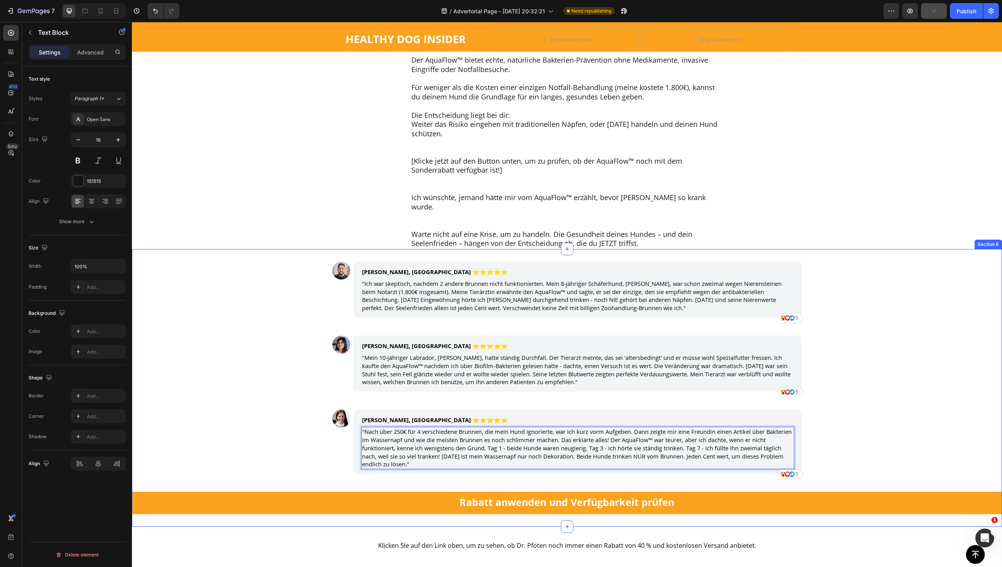
click at [861, 313] on div "Image [PERSON_NAME], [GEOGRAPHIC_DATA] ⭐⭐⭐⭐⭐ Text Block "Ich war skeptisch, nac…" at bounding box center [567, 388] width 870 height 253
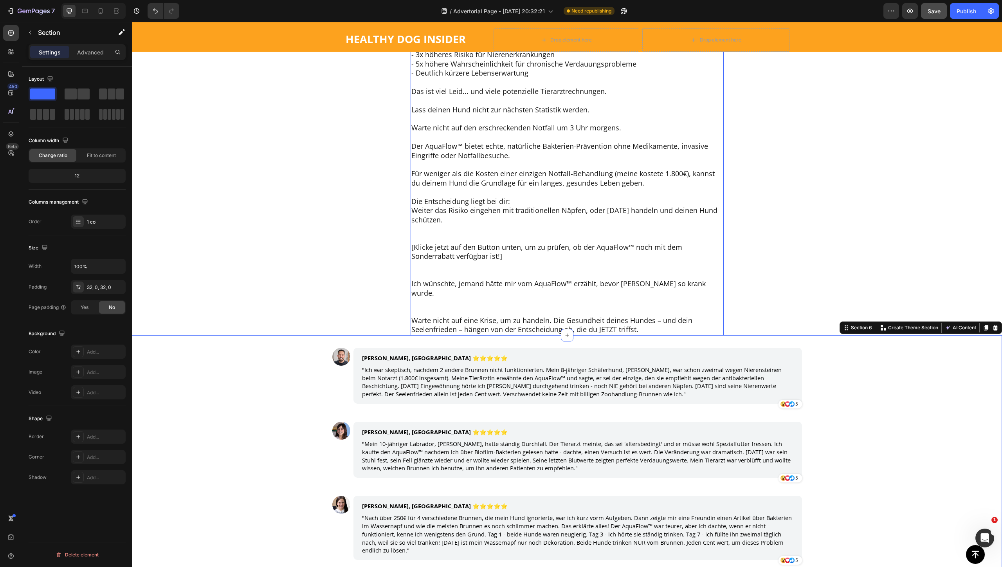
scroll to position [5357, 0]
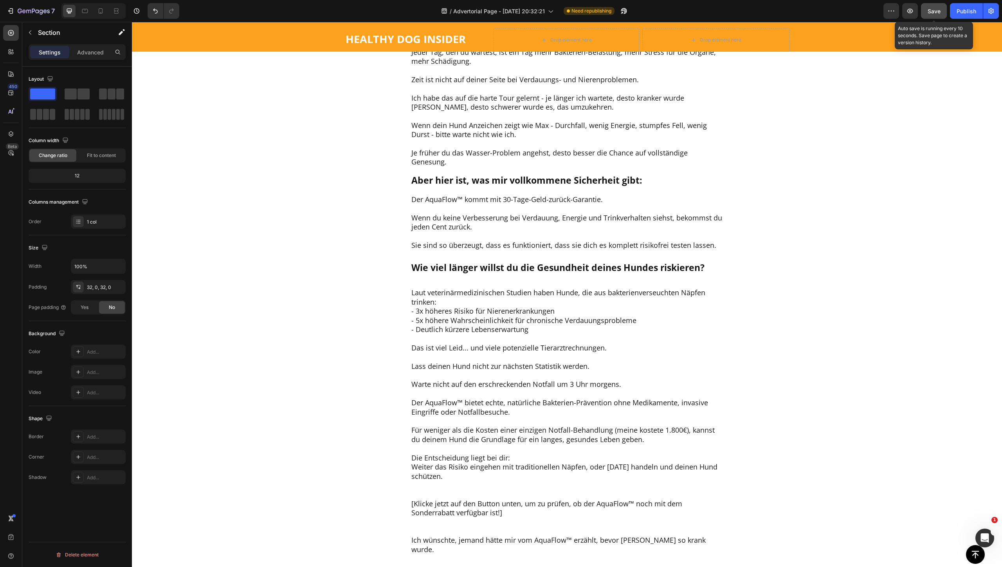
click at [934, 10] on span "Save" at bounding box center [934, 11] width 13 height 7
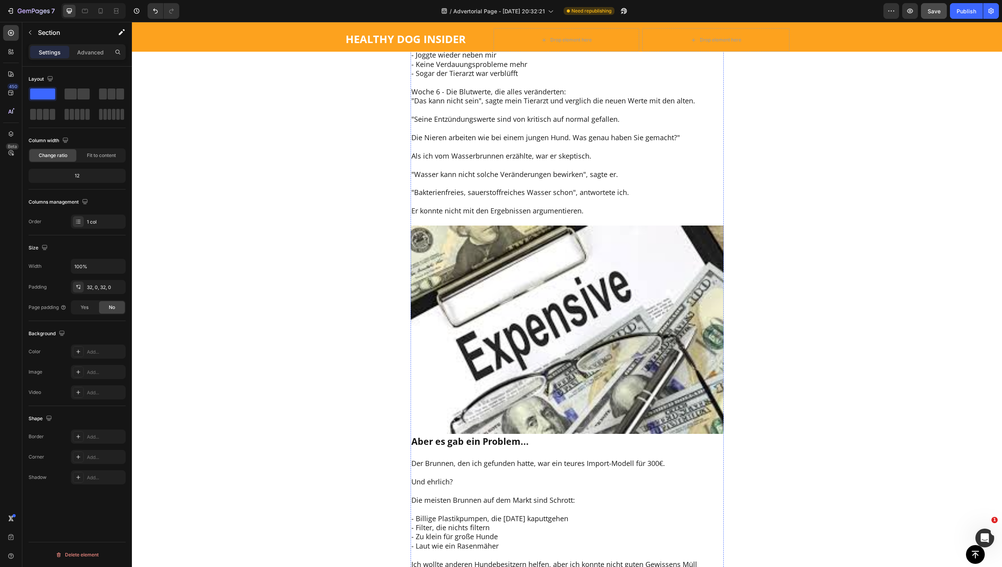
scroll to position [3791, 0]
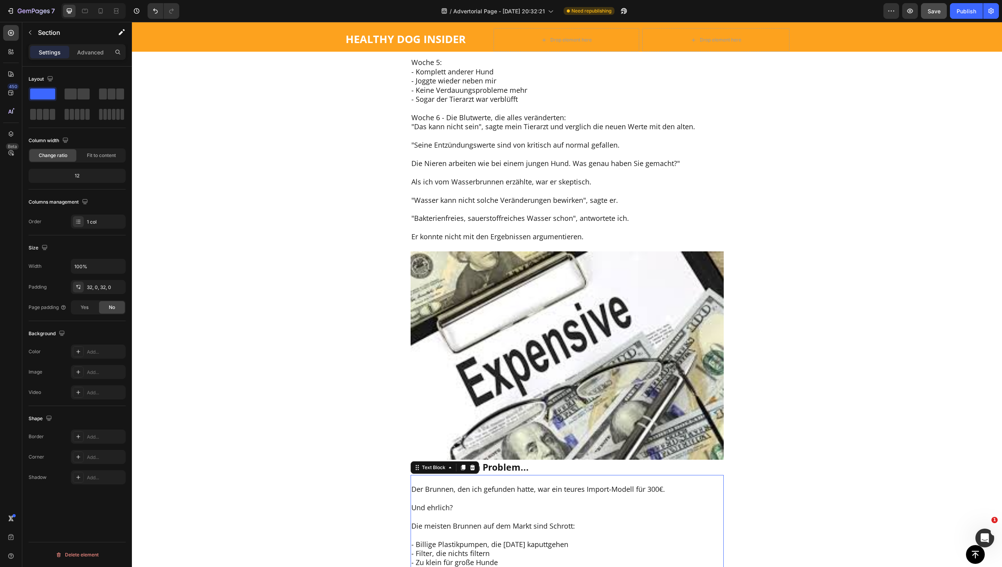
click at [501, 485] on p "Der Brunnen, den ich gefunden hatte, war ein teures Import-Modell für 300€." at bounding box center [568, 489] width 312 height 9
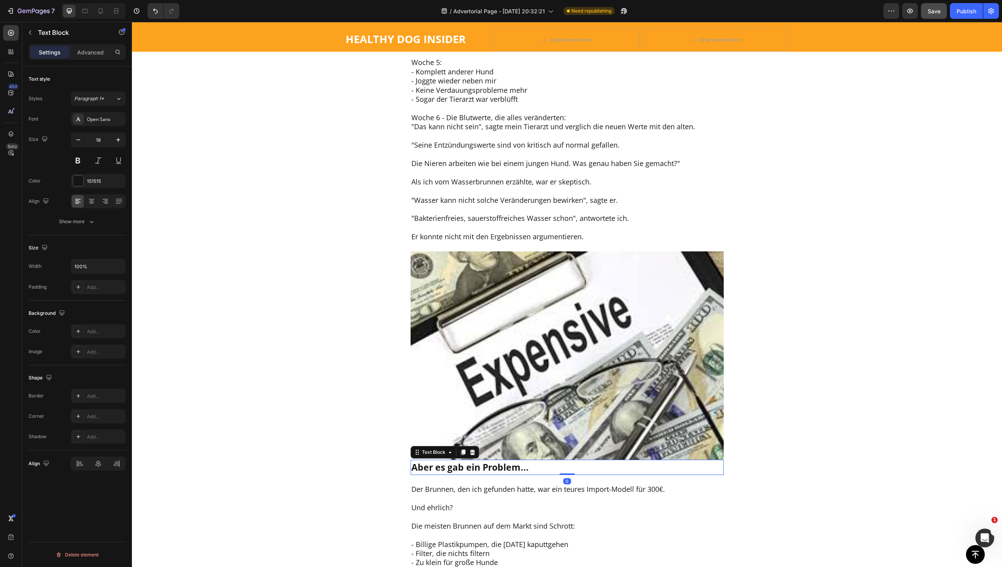
click at [511, 460] on p "Aber es gab ein Problem..." at bounding box center [568, 467] width 312 height 14
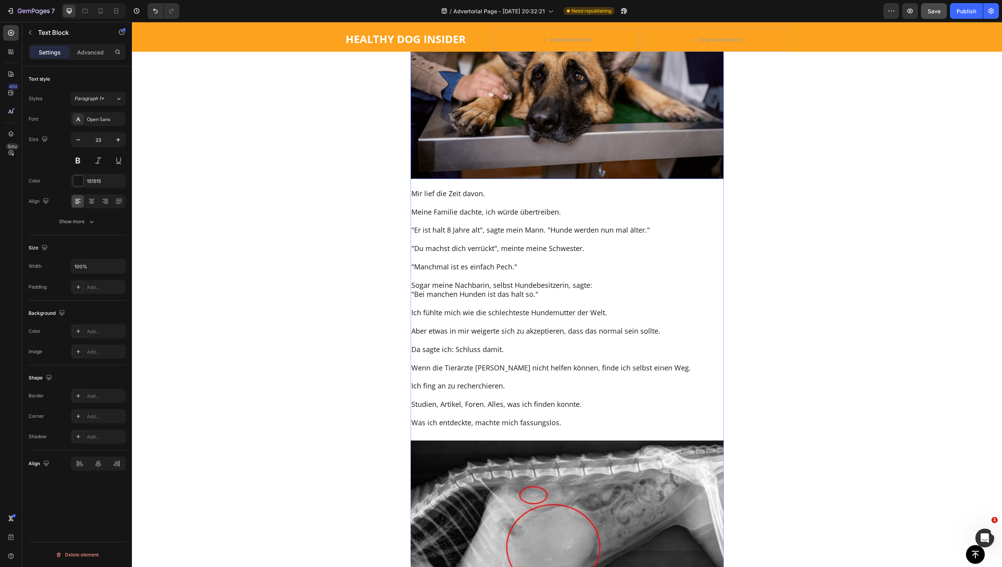
scroll to position [1197, 0]
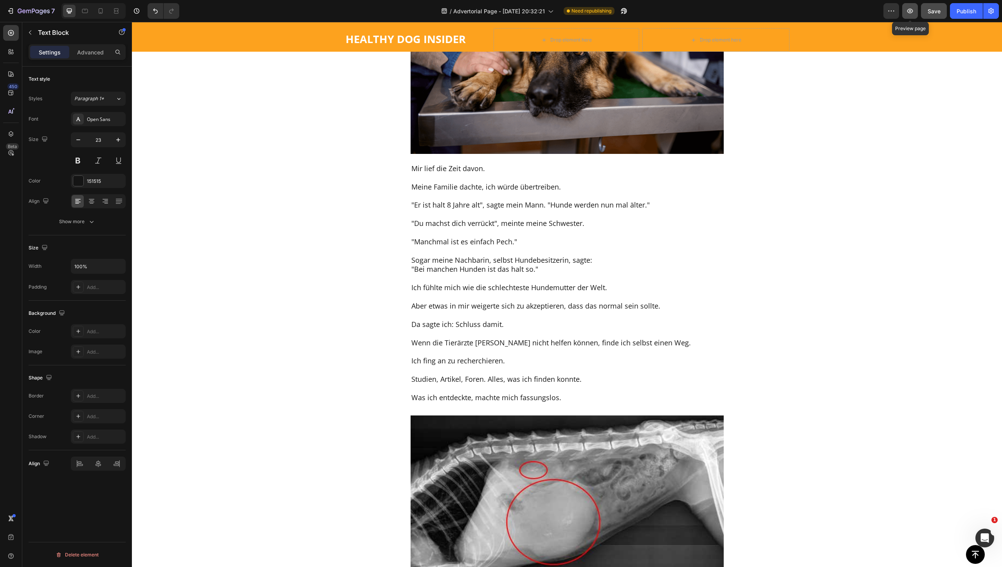
click at [915, 13] on button "button" at bounding box center [911, 11] width 16 height 16
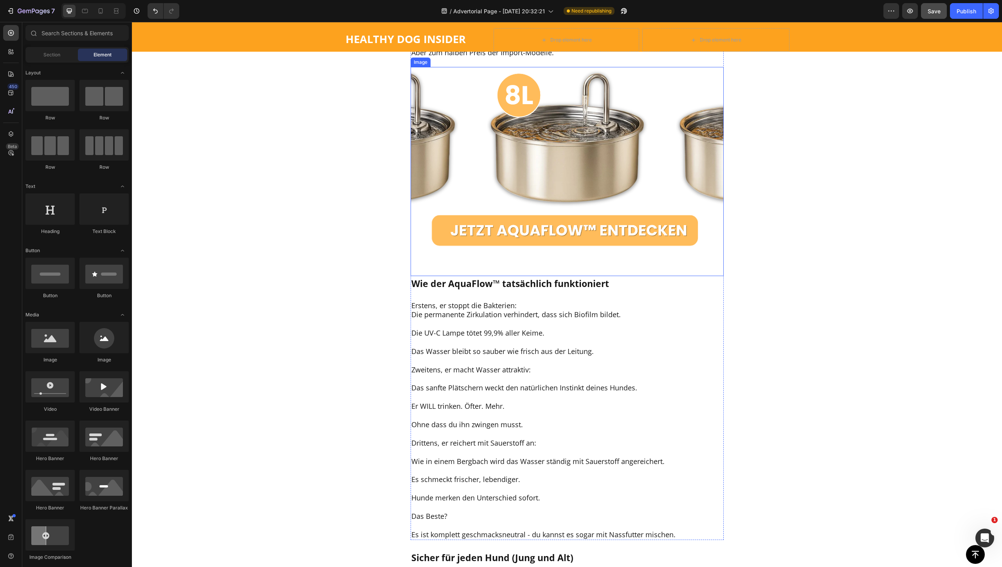
scroll to position [4649, 0]
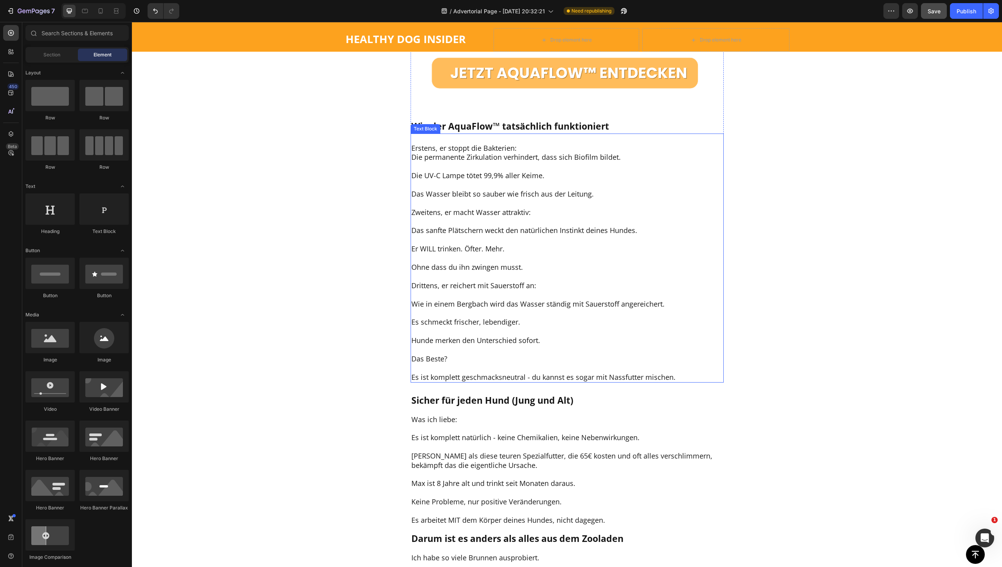
click at [444, 208] on p "Zweitens, er macht Wasser attraktiv:" at bounding box center [568, 217] width 312 height 18
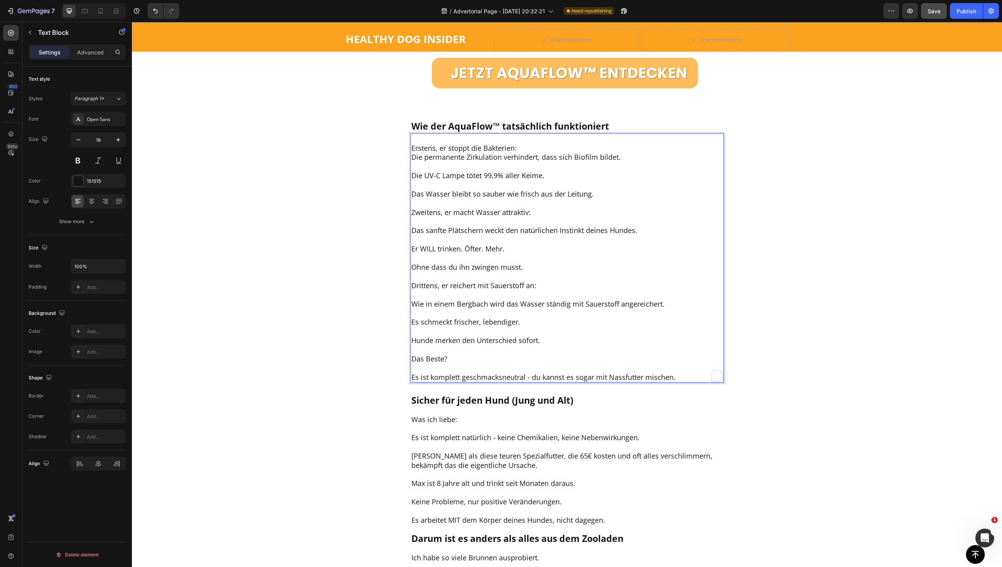
click at [445, 208] on p "Zweitens, er macht Wasser attraktiv:" at bounding box center [568, 217] width 312 height 18
click at [478, 144] on p "Erstens, er stoppt die Bakterien: Die permanente Zirkulation verhindert, dass s…" at bounding box center [568, 153] width 312 height 18
click at [464, 144] on p "Erstens, er stoppt die Bakterien: Die permanente Zirkulation verhindert, dass s…" at bounding box center [568, 153] width 312 height 18
